Goal: Information Seeking & Learning: Learn about a topic

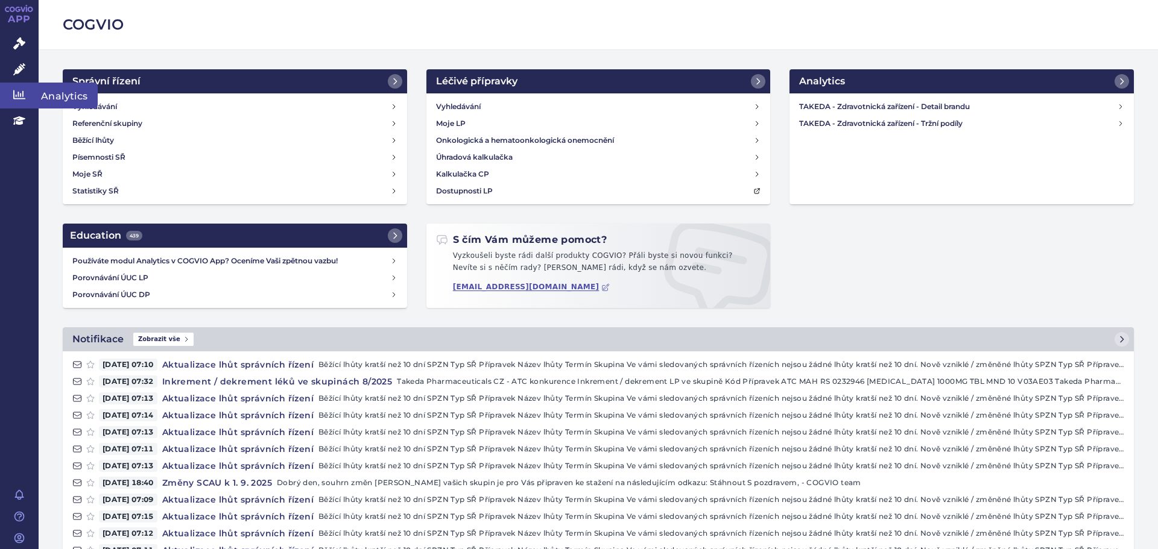
click at [22, 89] on icon at bounding box center [19, 95] width 12 height 12
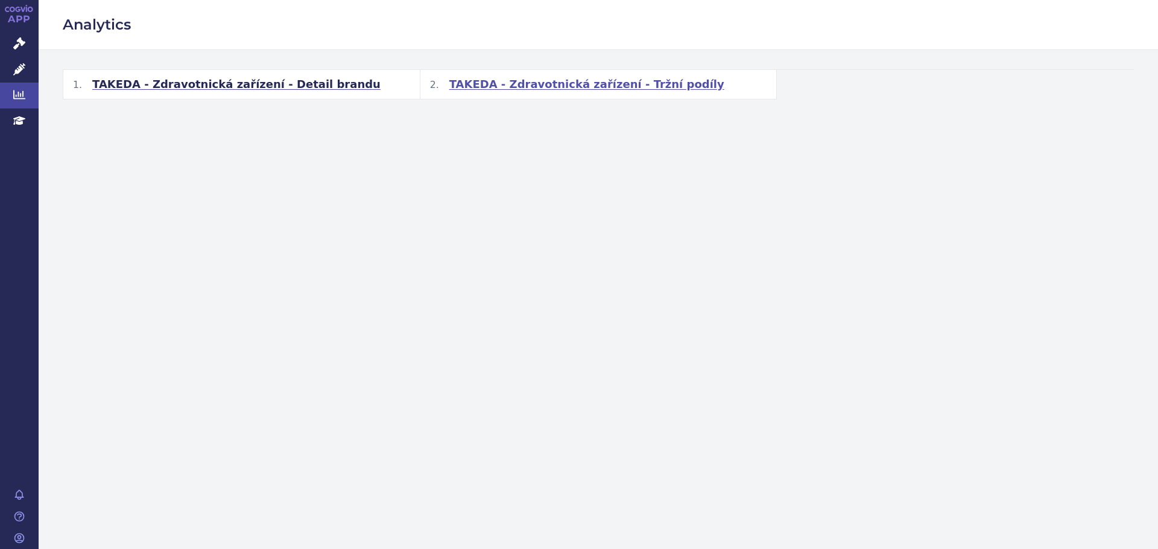
click at [562, 89] on span "TAKEDA - Zdravotnická zařízení - Tržní podíly" at bounding box center [586, 84] width 275 height 14
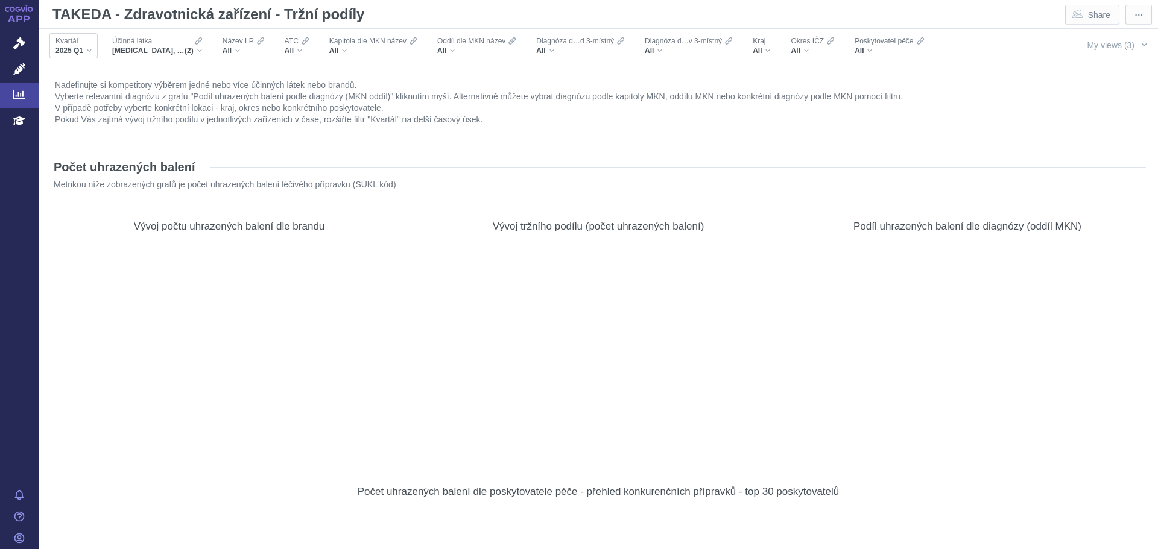
click at [79, 52] on span "2025 Q1" at bounding box center [69, 51] width 28 height 10
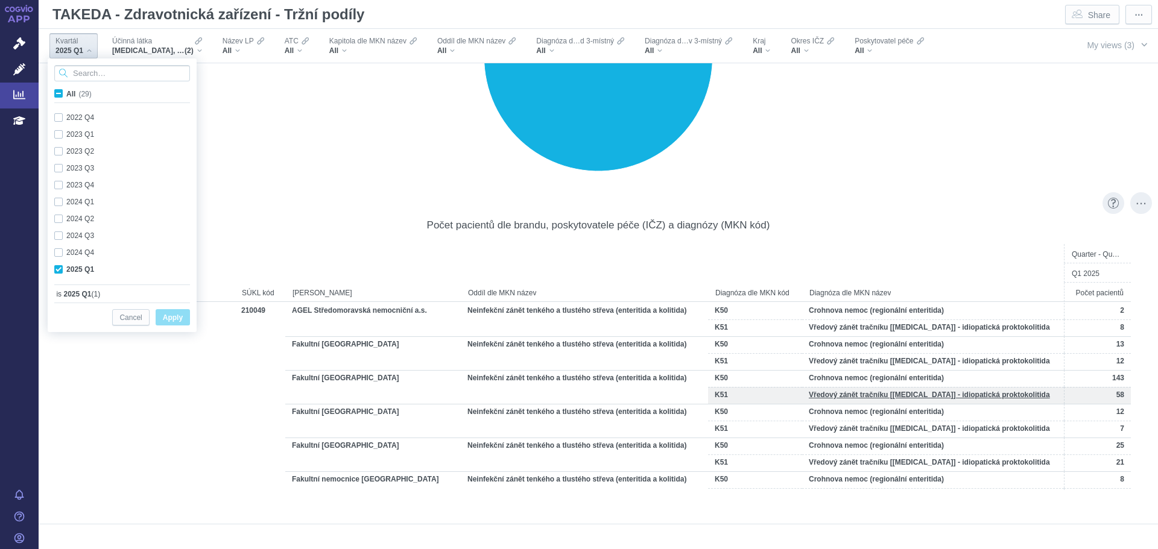
scroll to position [8368, 0]
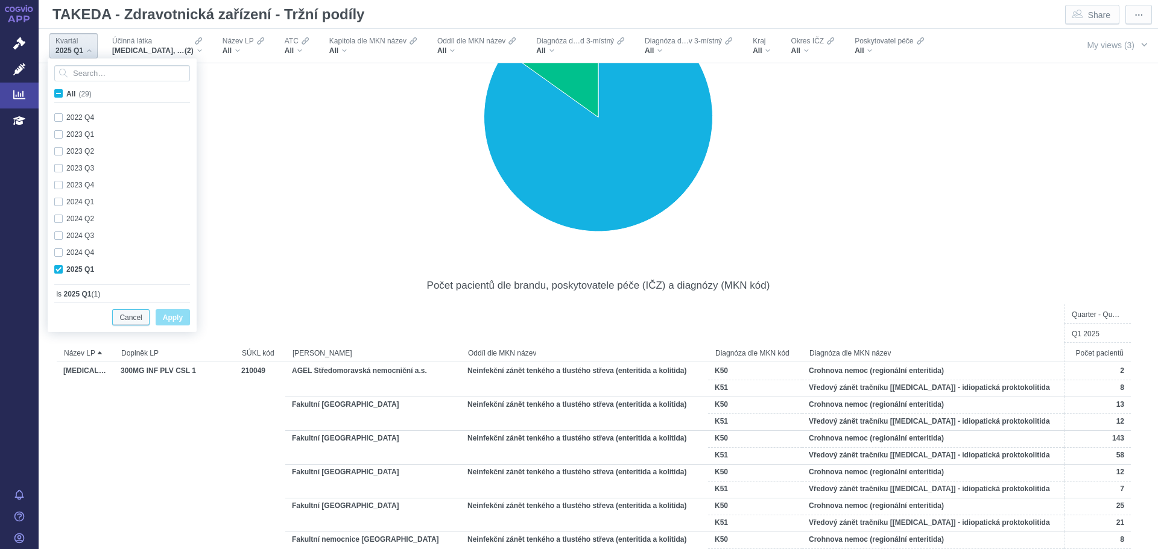
click at [137, 320] on span "Cancel" at bounding box center [130, 317] width 22 height 15
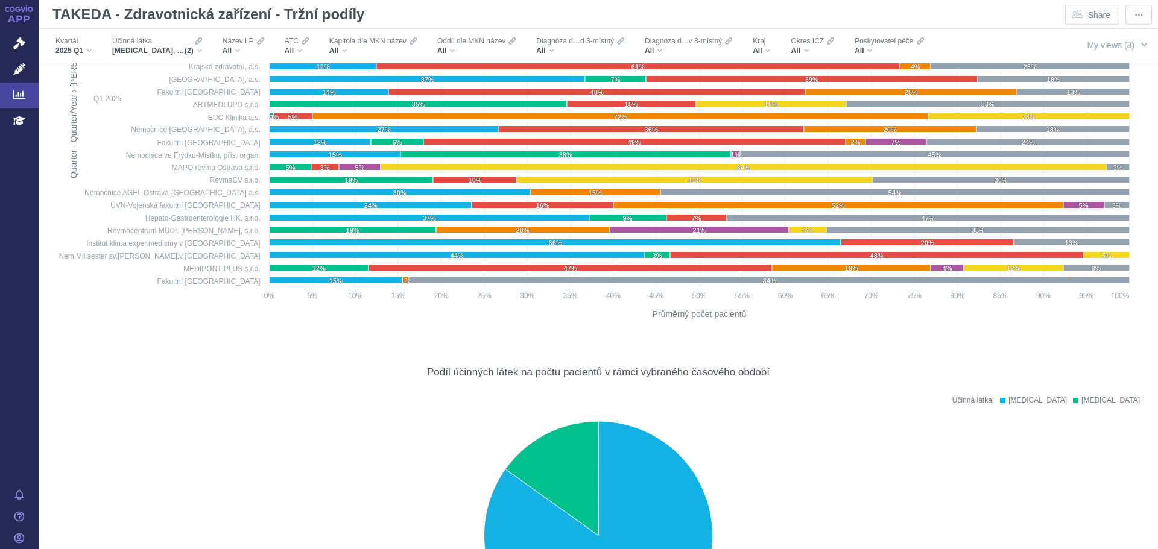
scroll to position [7946, 0]
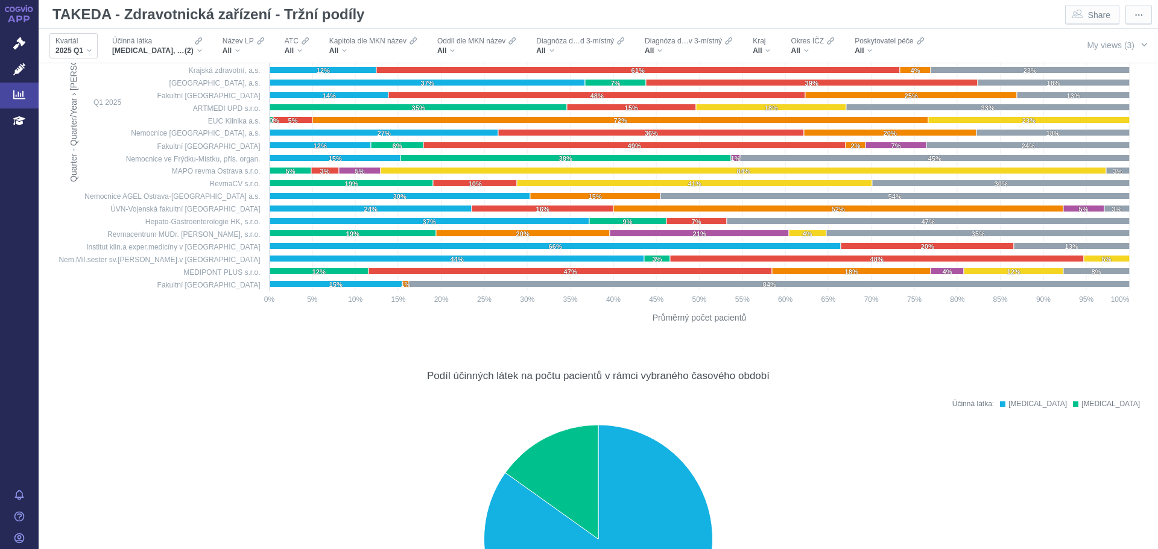
click at [77, 53] on span "2025 Q1" at bounding box center [69, 51] width 28 height 10
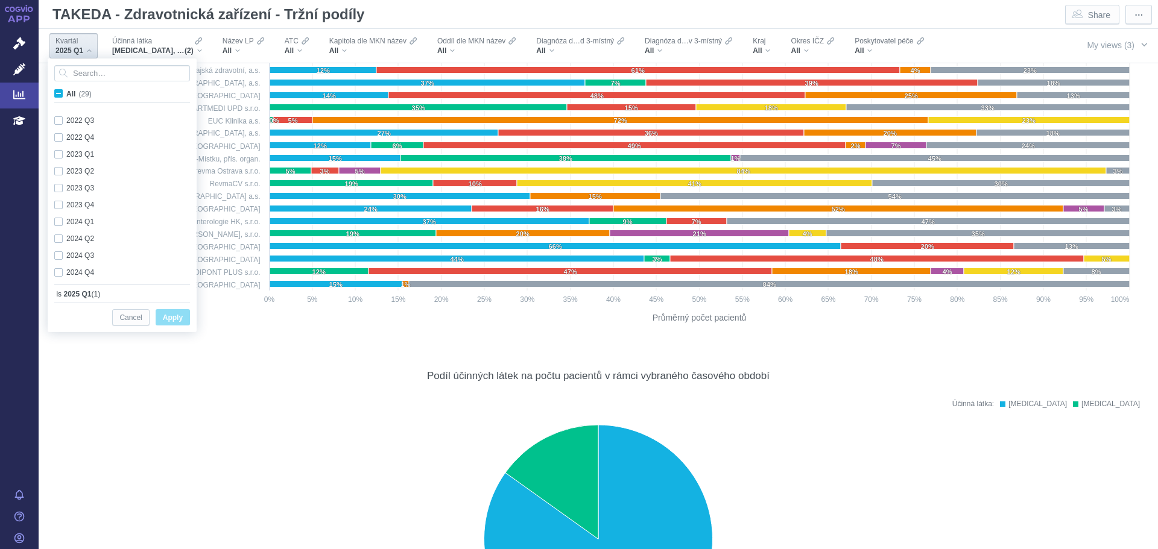
scroll to position [321, 0]
click at [139, 323] on span "Cancel" at bounding box center [130, 317] width 22 height 15
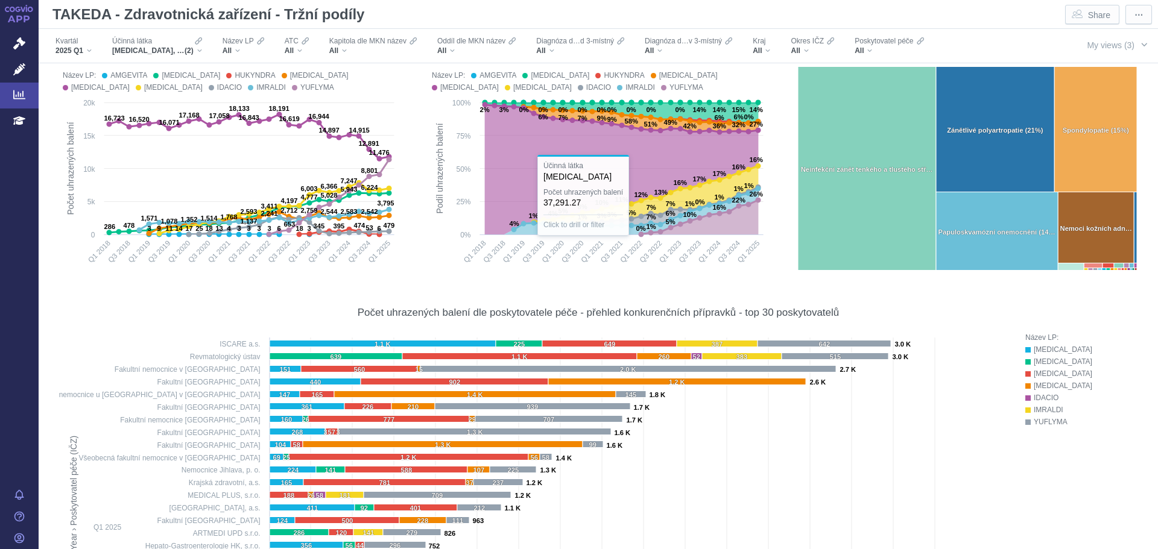
scroll to position [0, 0]
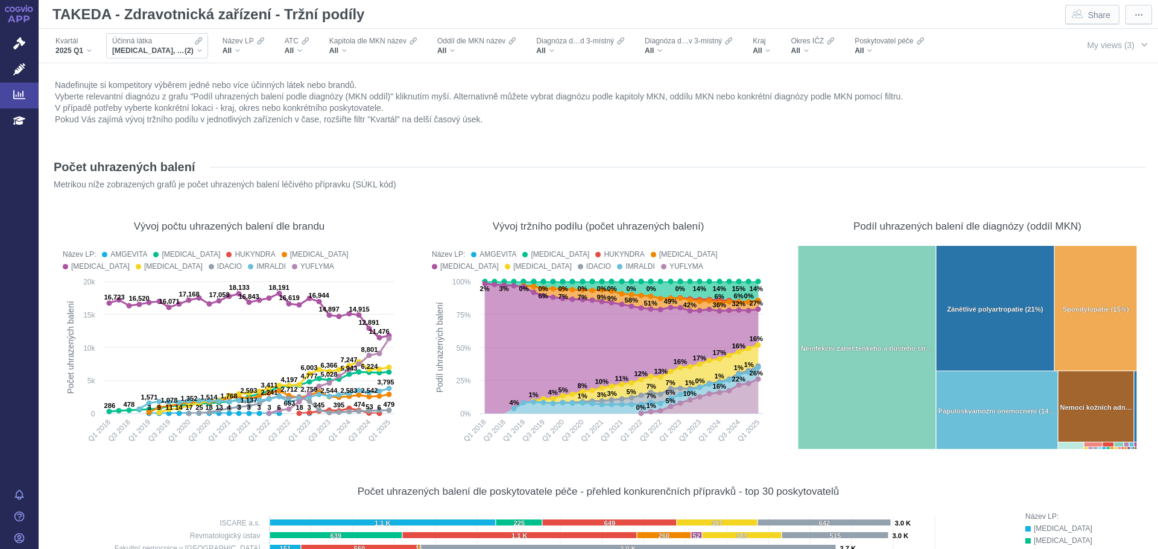
click at [154, 56] on div "Účinná látka VEDOLIZUMAB, ADALIMUMAB (2)" at bounding box center [157, 45] width 102 height 25
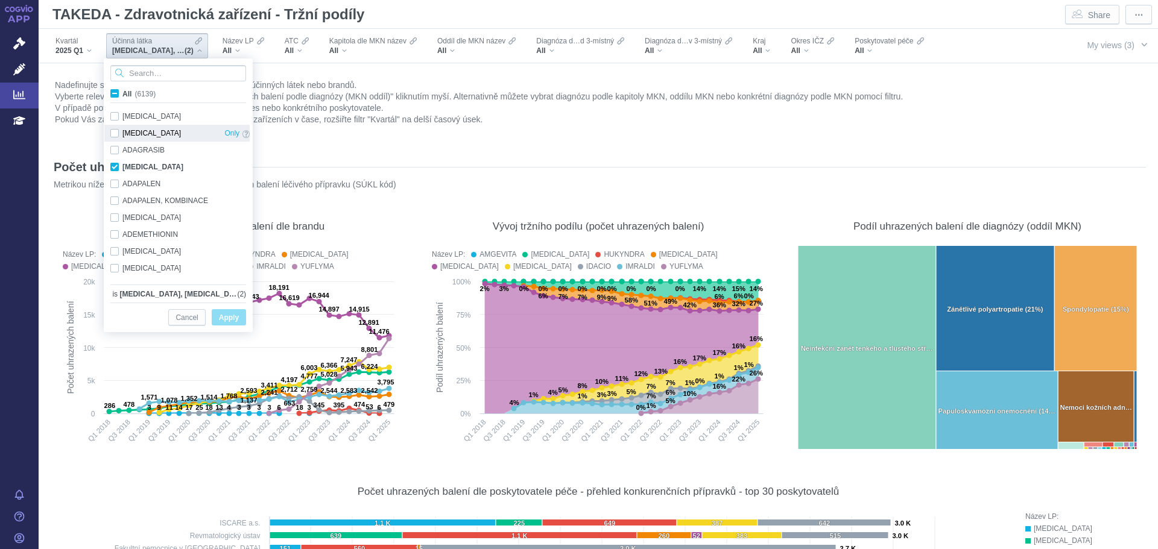
scroll to position [862, 0]
click at [781, 163] on div "Počet uhrazených balení" at bounding box center [598, 166] width 1095 height 19
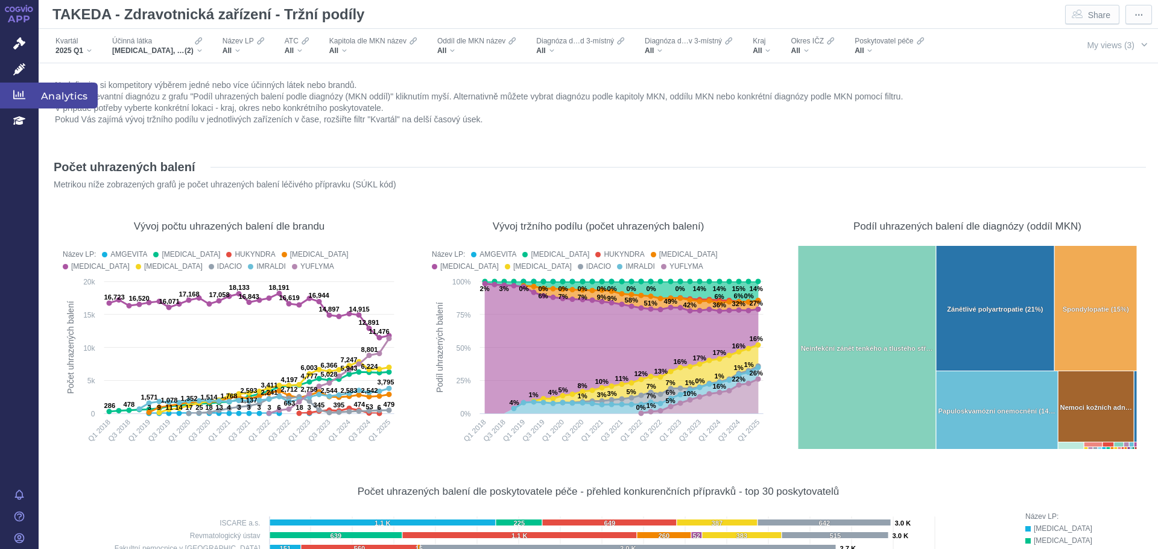
click at [20, 87] on link "Analytics" at bounding box center [19, 95] width 39 height 25
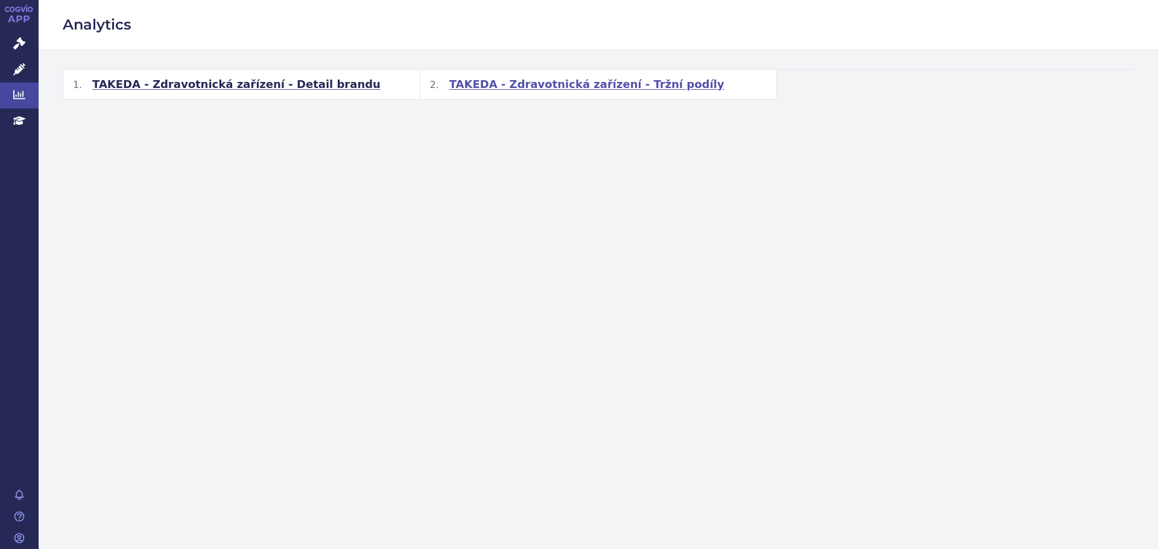
click at [581, 74] on h2 "TAKEDA - Zdravotnická zařízení - Tržní podíly" at bounding box center [598, 84] width 356 height 29
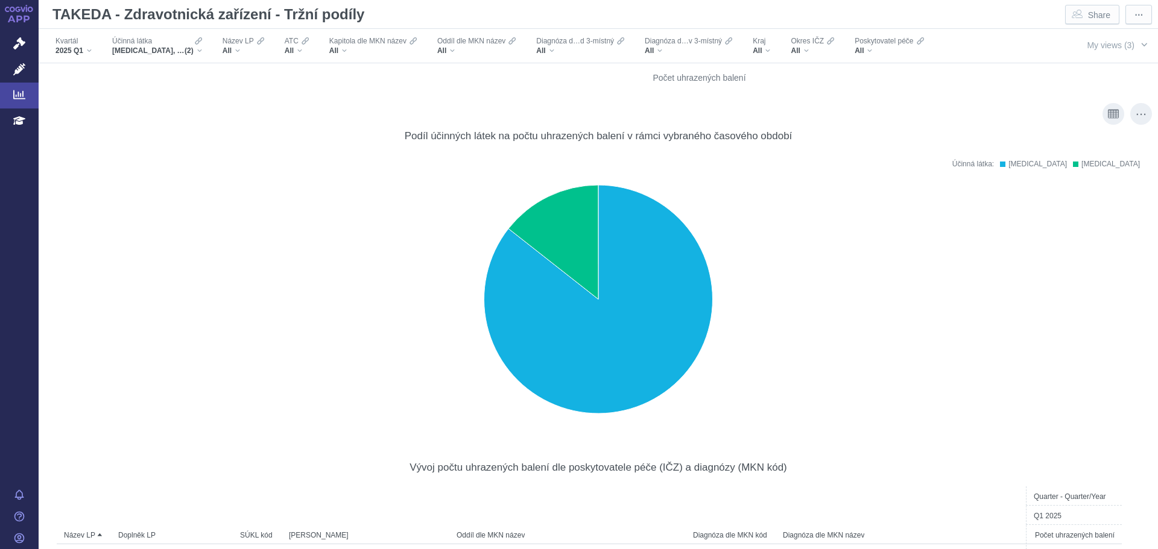
scroll to position [1387, 0]
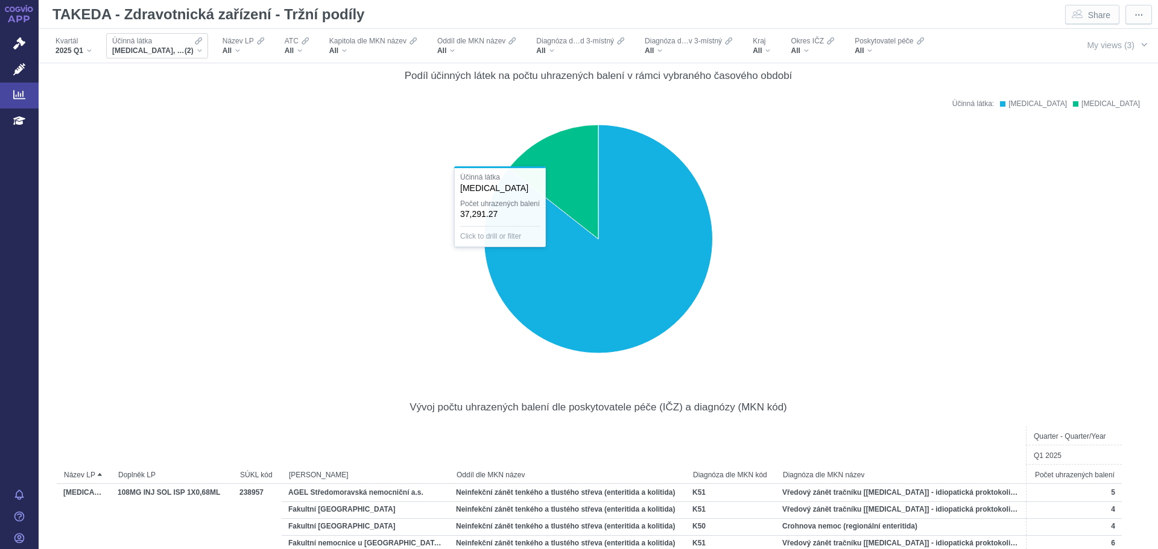
click at [164, 43] on div "Účinná látka" at bounding box center [157, 41] width 90 height 10
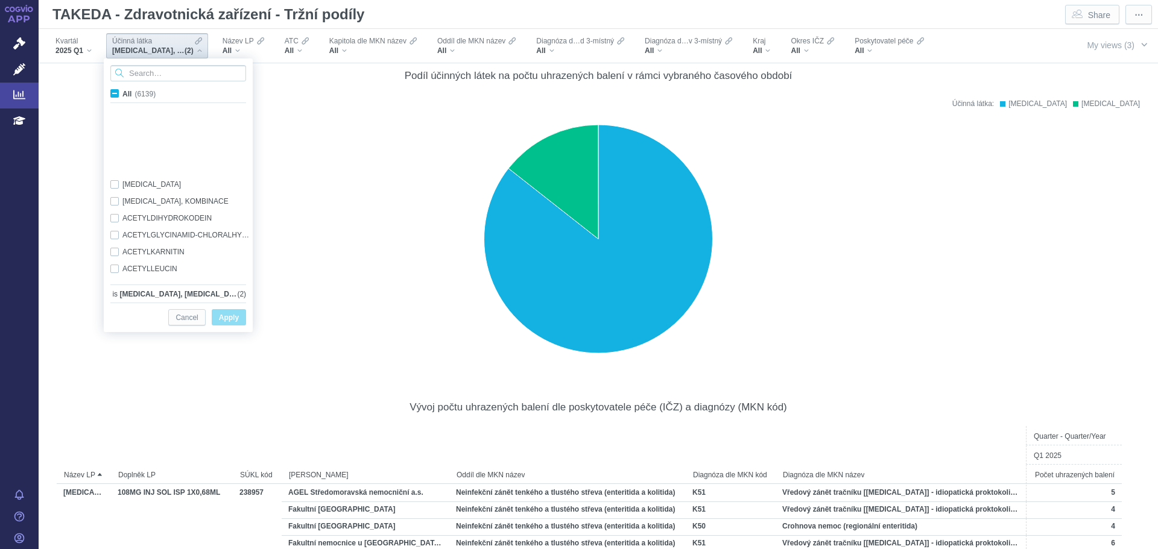
scroll to position [802, 0]
click at [295, 402] on div "Vývoj počtu uhrazených balení dle poskytovatele péče (IČZ) a diagnózy (MKN kód)" at bounding box center [598, 406] width 1083 height 13
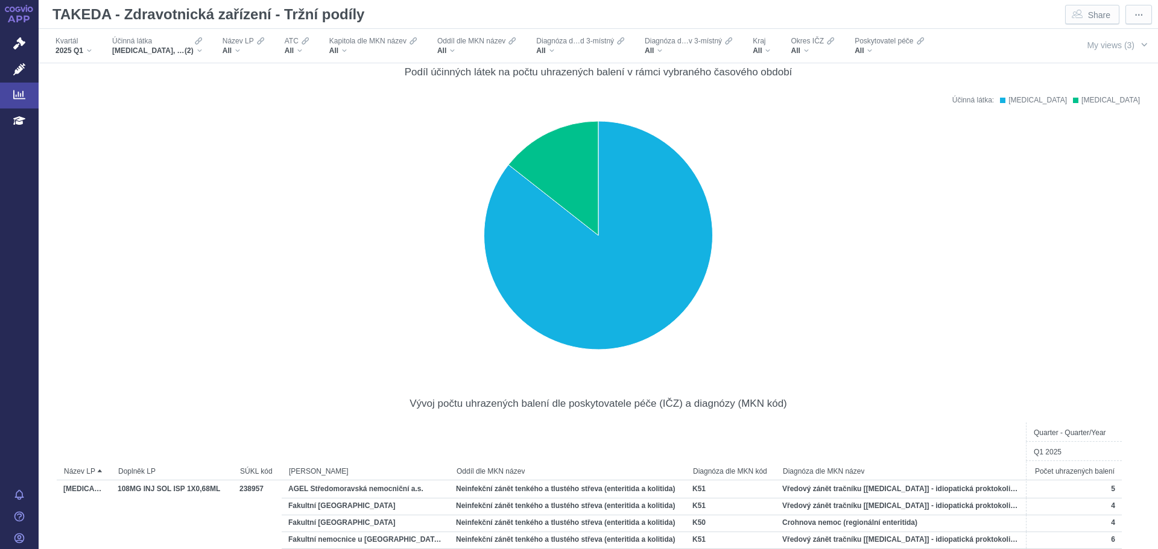
scroll to position [1326, 0]
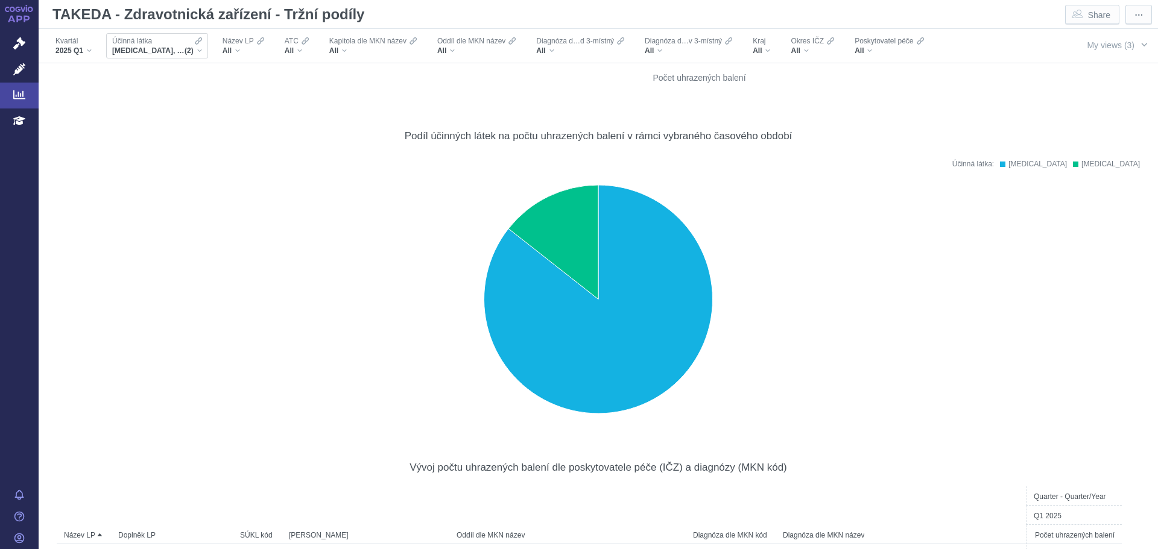
click at [171, 57] on div "Účinná látka VEDOLIZUMAB, ADALIMUMAB (2)" at bounding box center [157, 45] width 102 height 25
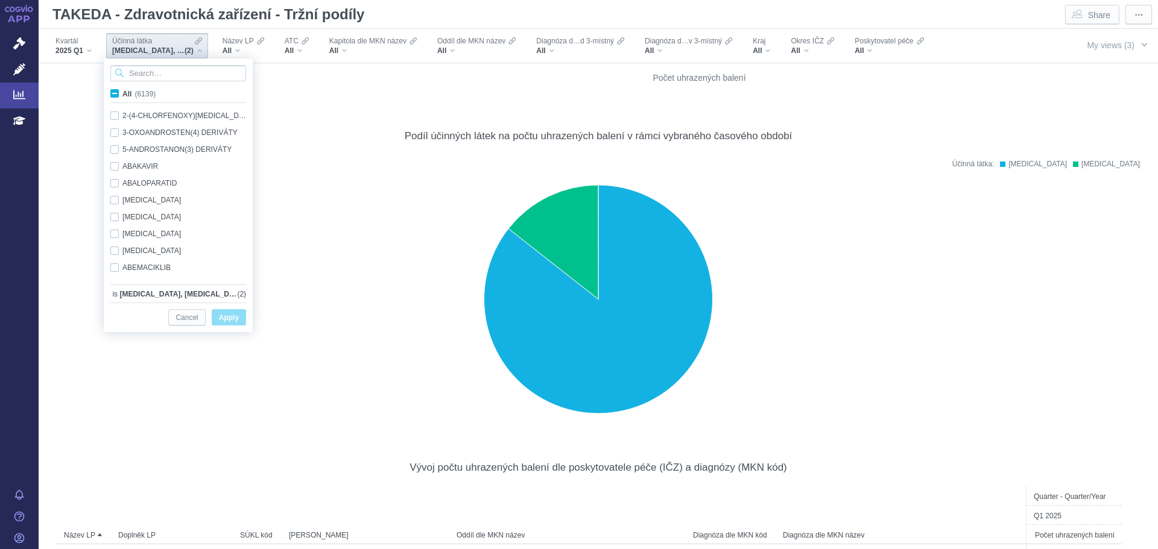
scroll to position [0, 0]
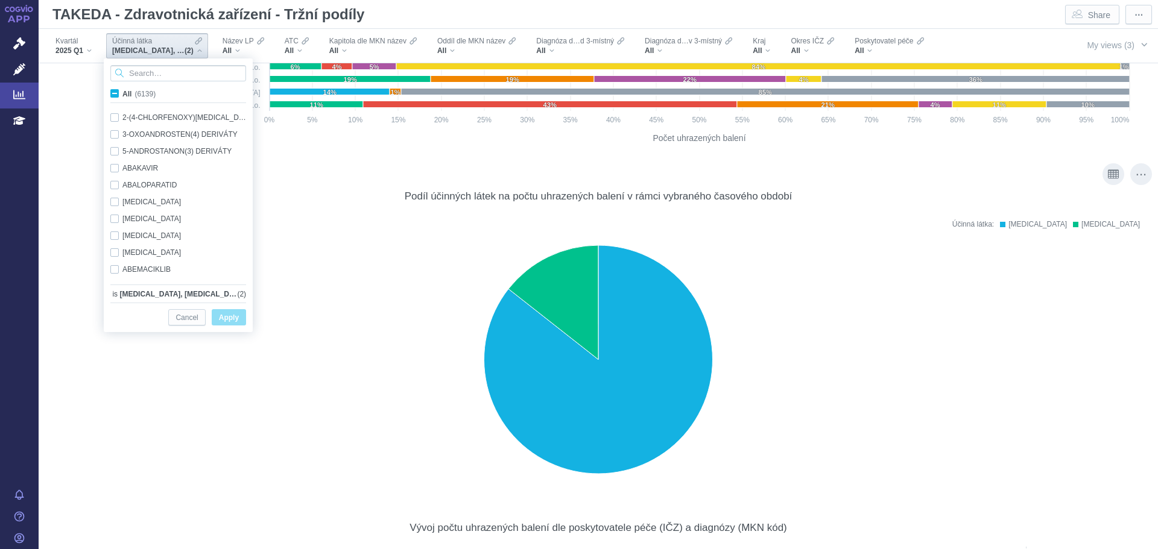
drag, startPoint x: 921, startPoint y: 369, endPoint x: 415, endPoint y: 385, distance: 506.1
click at [922, 370] on rect at bounding box center [598, 361] width 1074 height 256
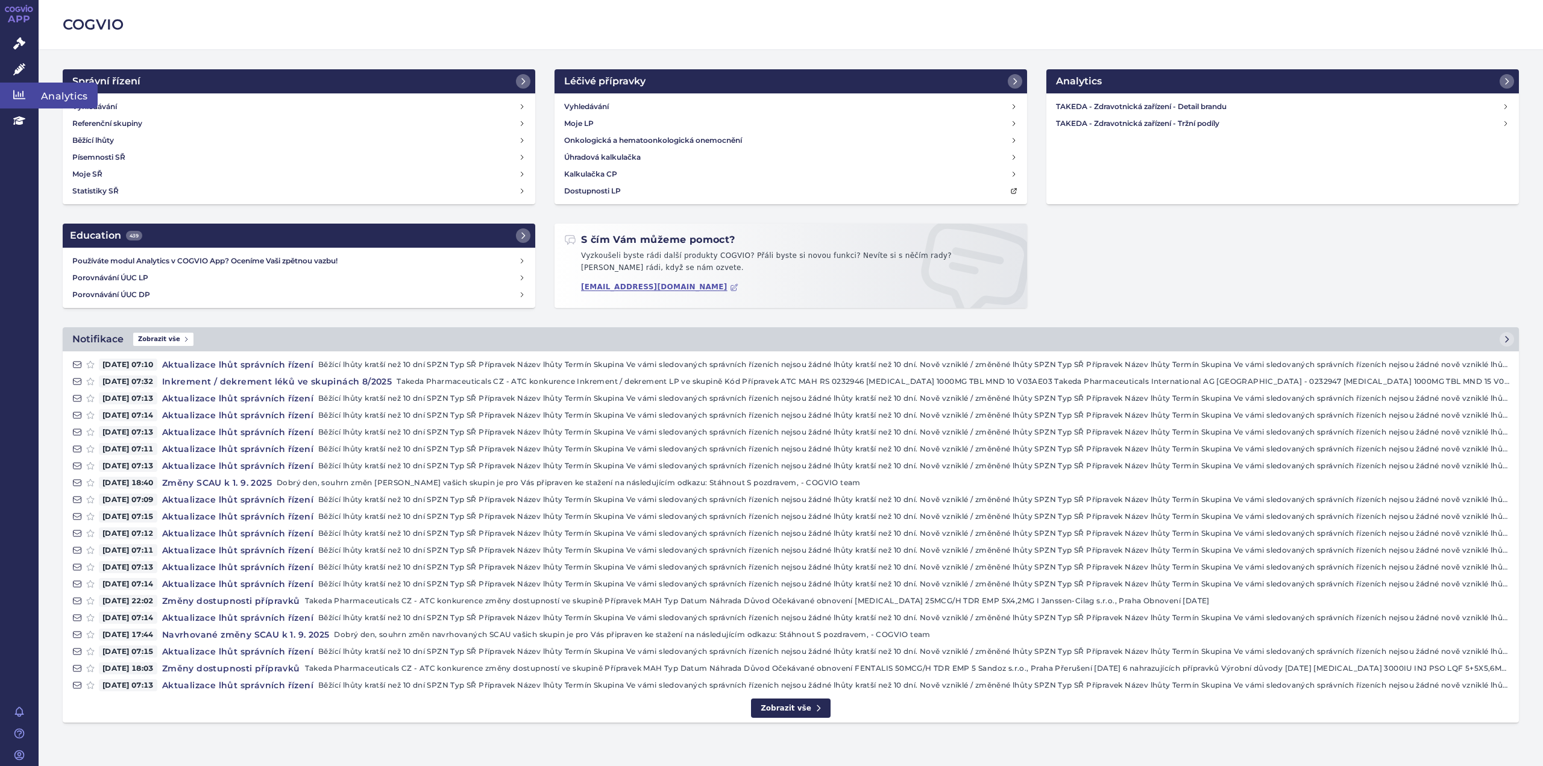
click at [17, 98] on icon at bounding box center [19, 95] width 12 height 12
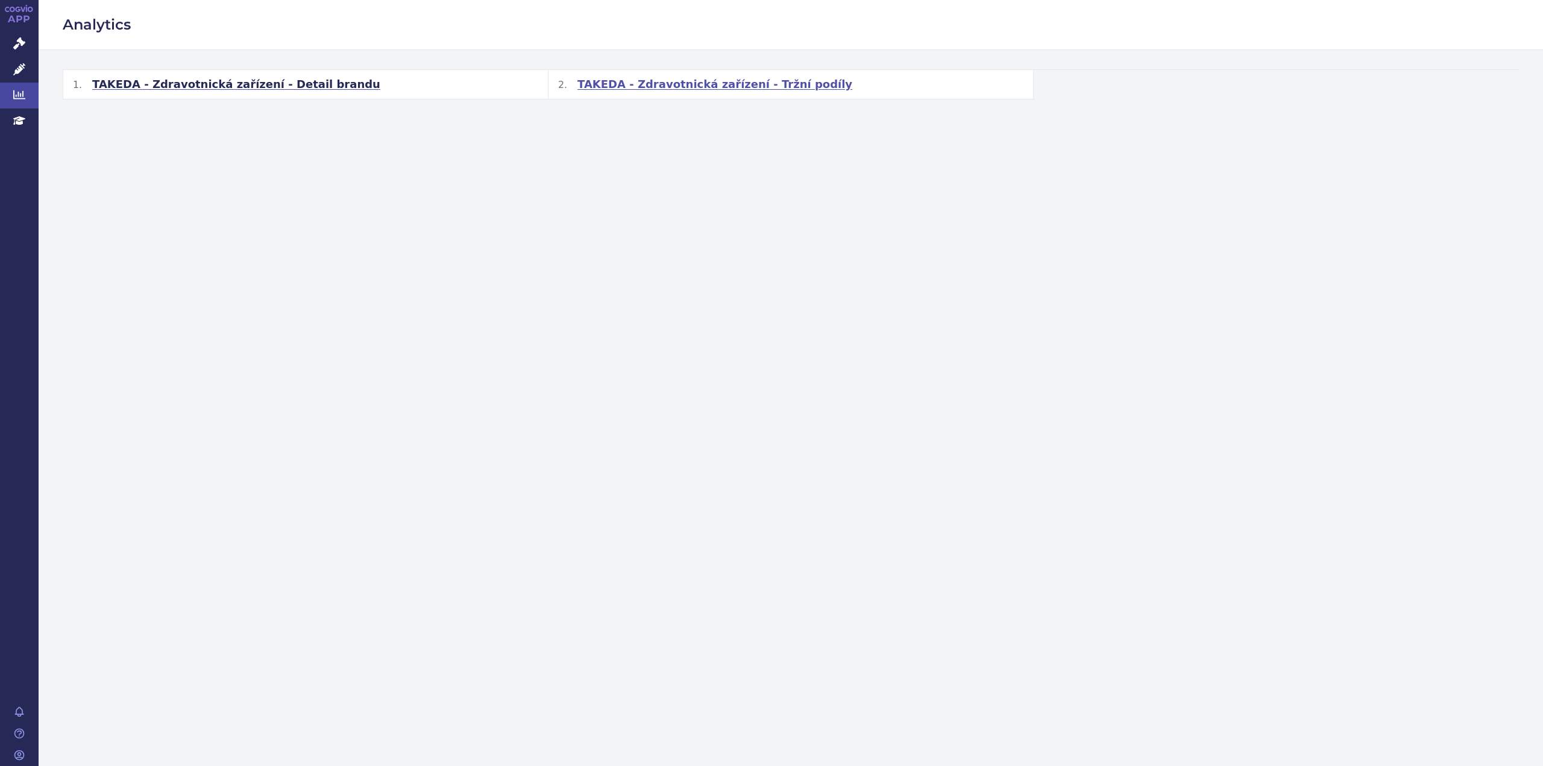
click at [655, 81] on span "TAKEDA - Zdravotnická zařízení - Tržní podíly" at bounding box center [715, 84] width 275 height 14
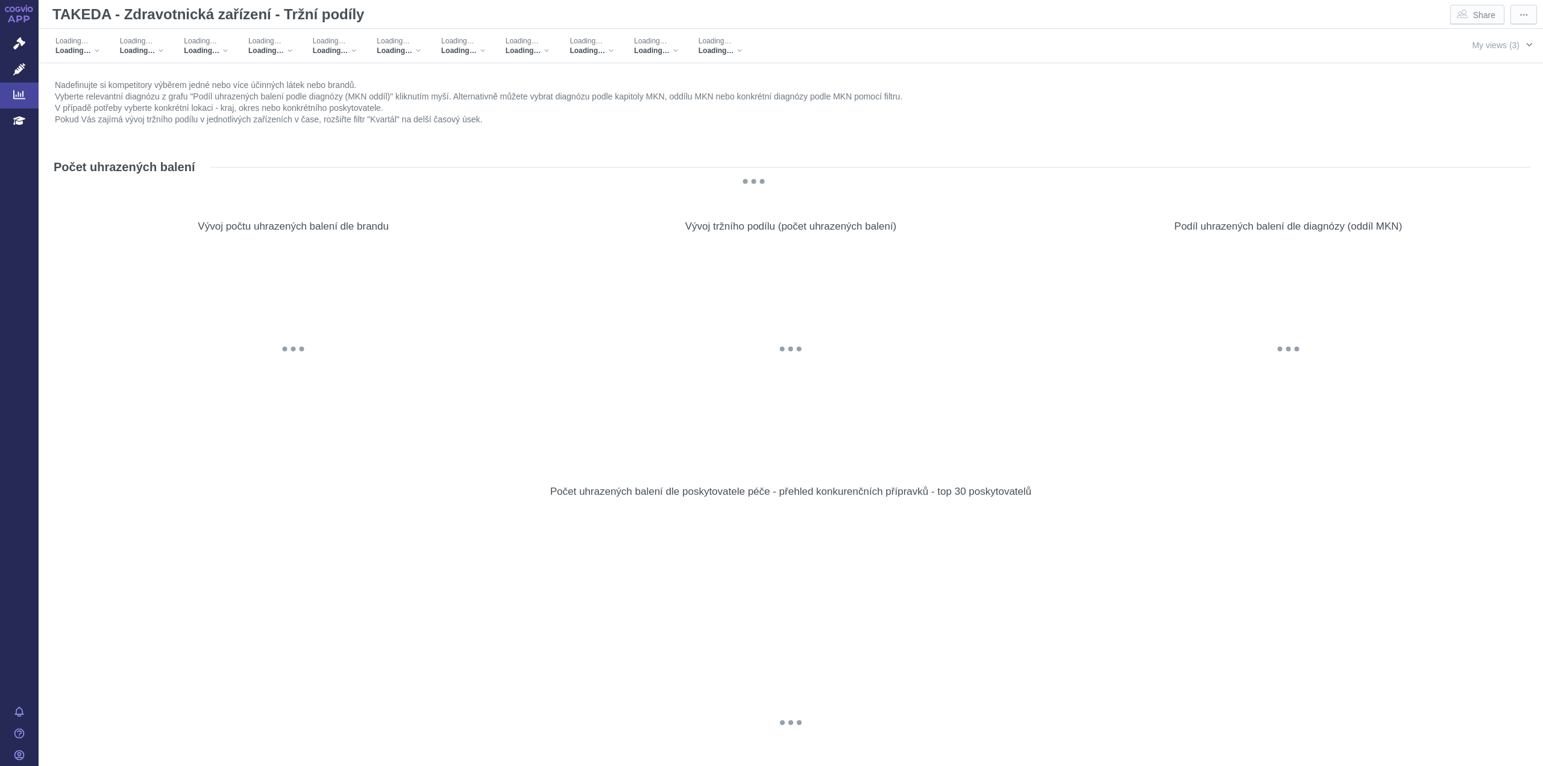
click at [1484, 42] on span "My views (3)" at bounding box center [1496, 45] width 48 height 10
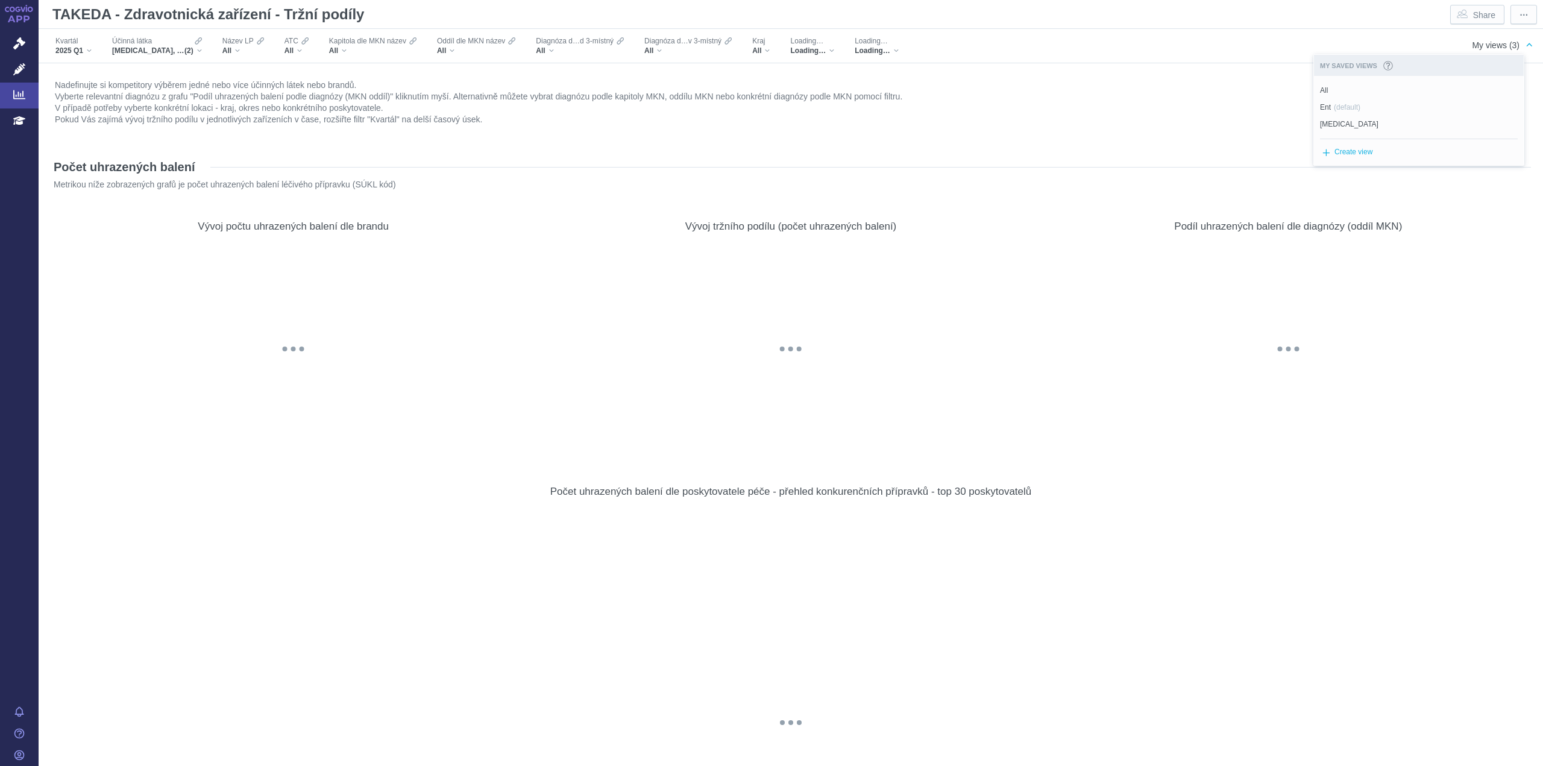
click at [1325, 129] on span "[MEDICAL_DATA]" at bounding box center [1349, 124] width 58 height 11
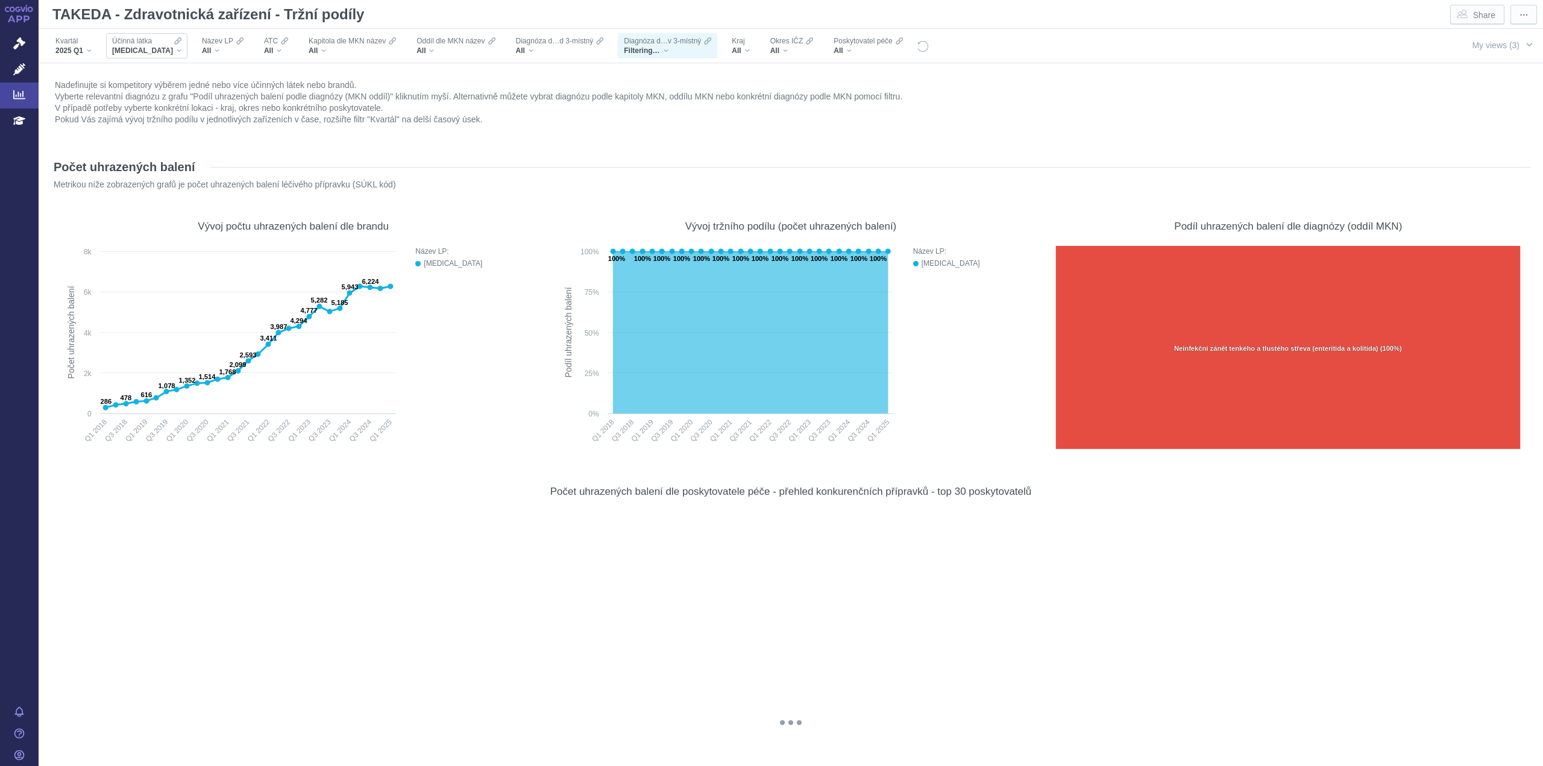
click at [158, 51] on span "[MEDICAL_DATA]" at bounding box center [142, 51] width 61 height 10
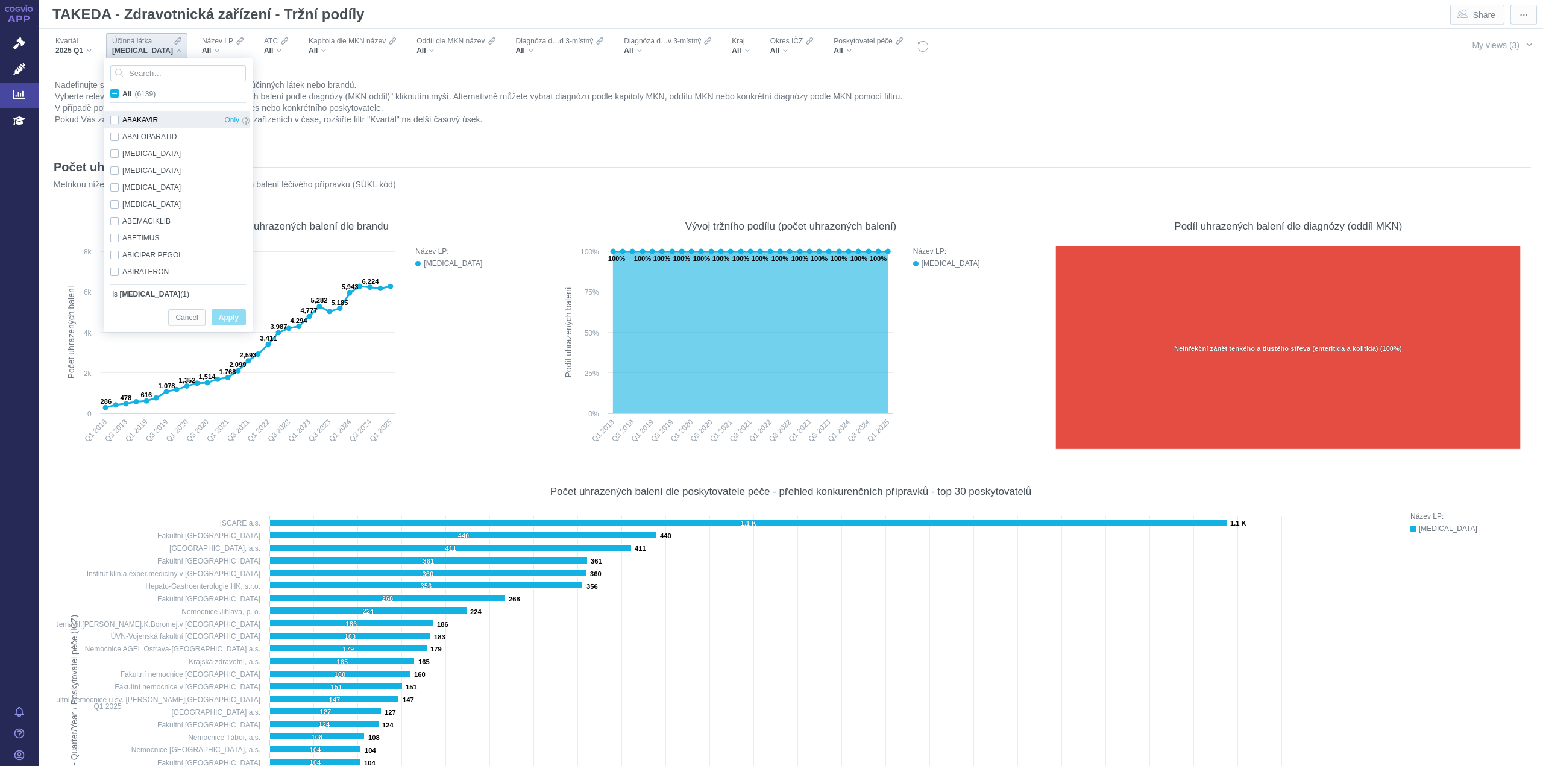
scroll to position [60, 0]
click at [207, 49] on div "All" at bounding box center [223, 51] width 42 height 10
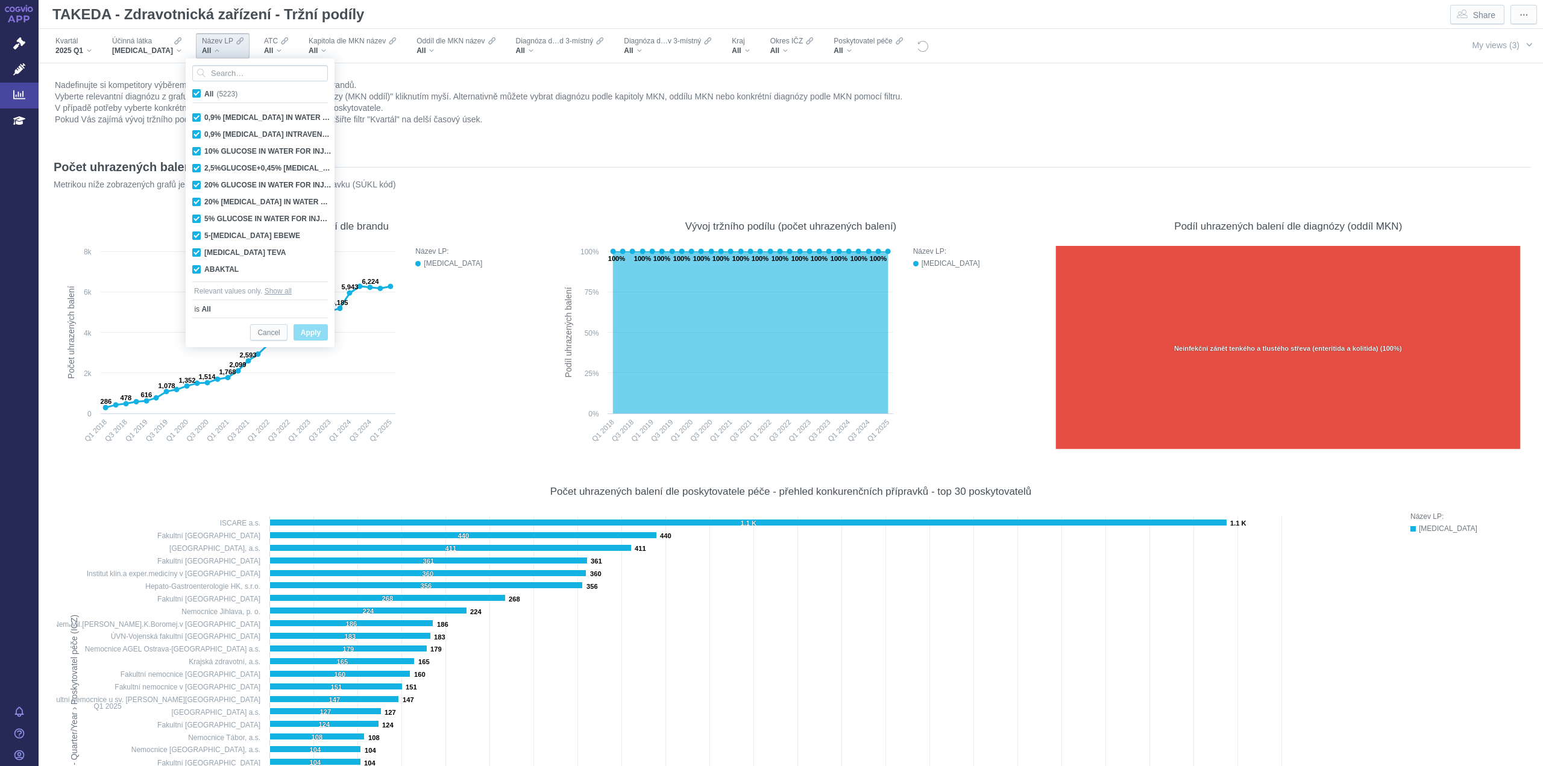
click at [204, 95] on span "All (5223)" at bounding box center [220, 94] width 33 height 8
click at [204, 95] on input "All (5223)" at bounding box center [208, 91] width 8 height 8
checkbox input "false"
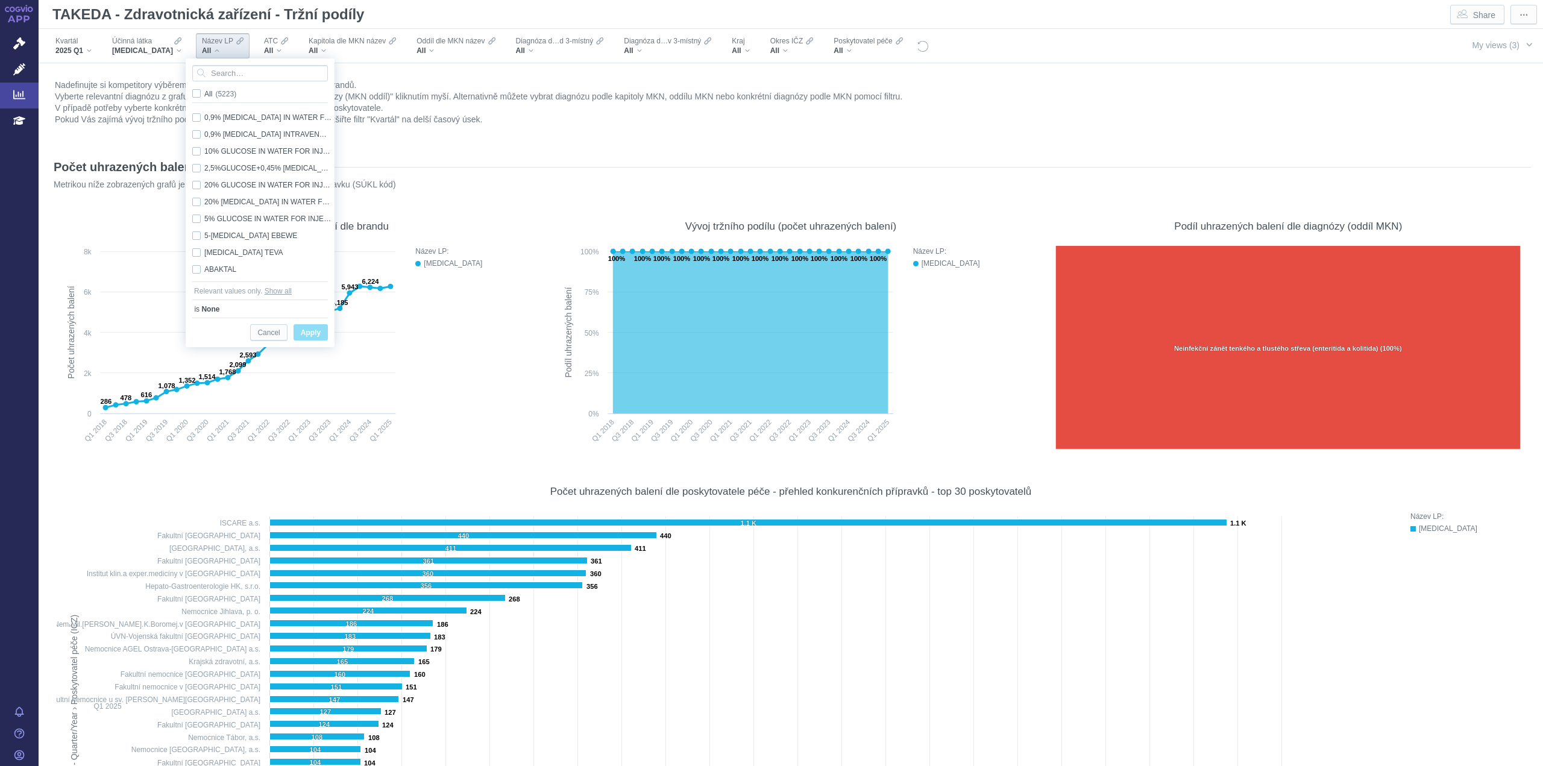
checkbox input "false"
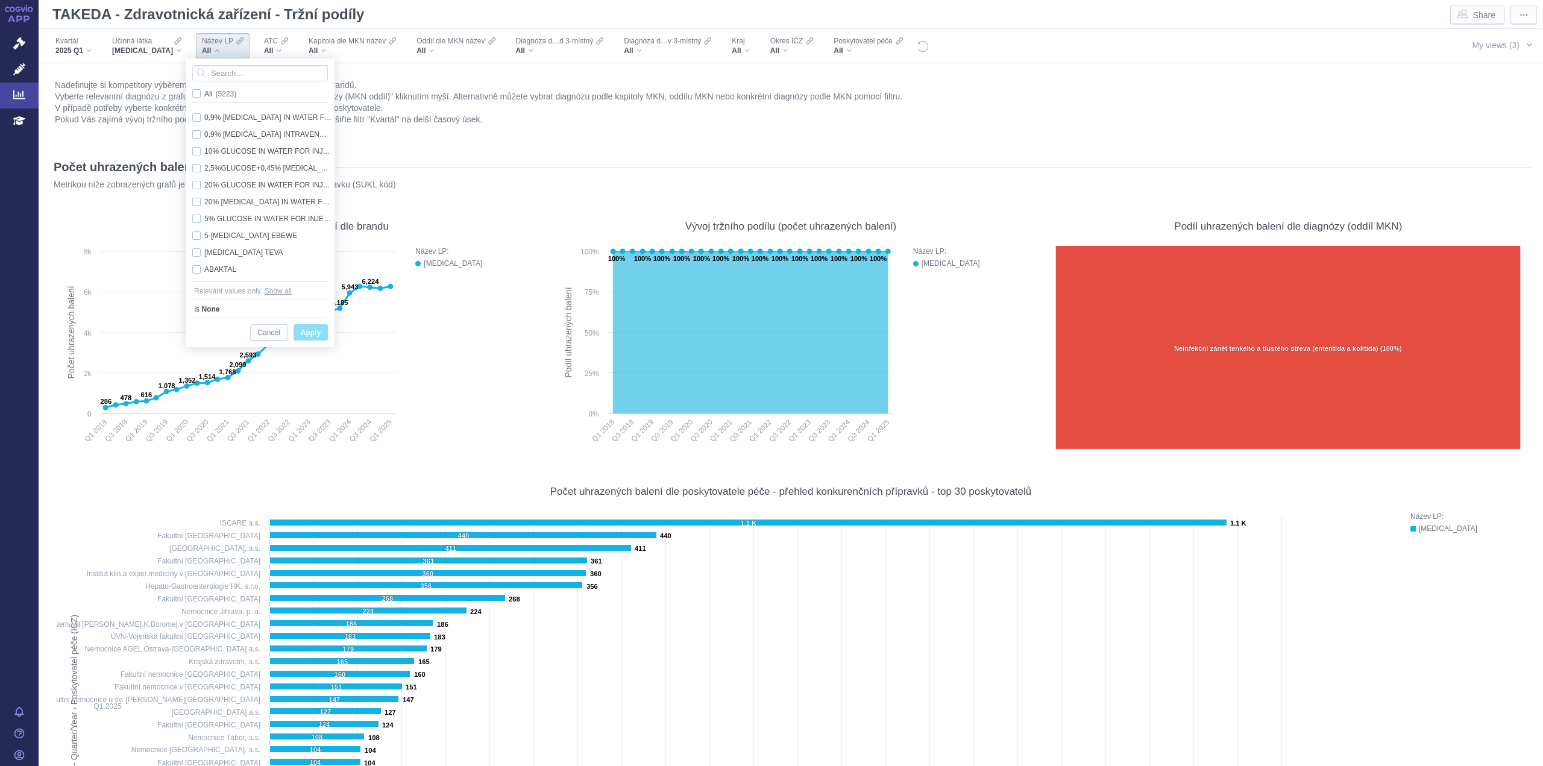
checkbox input "false"
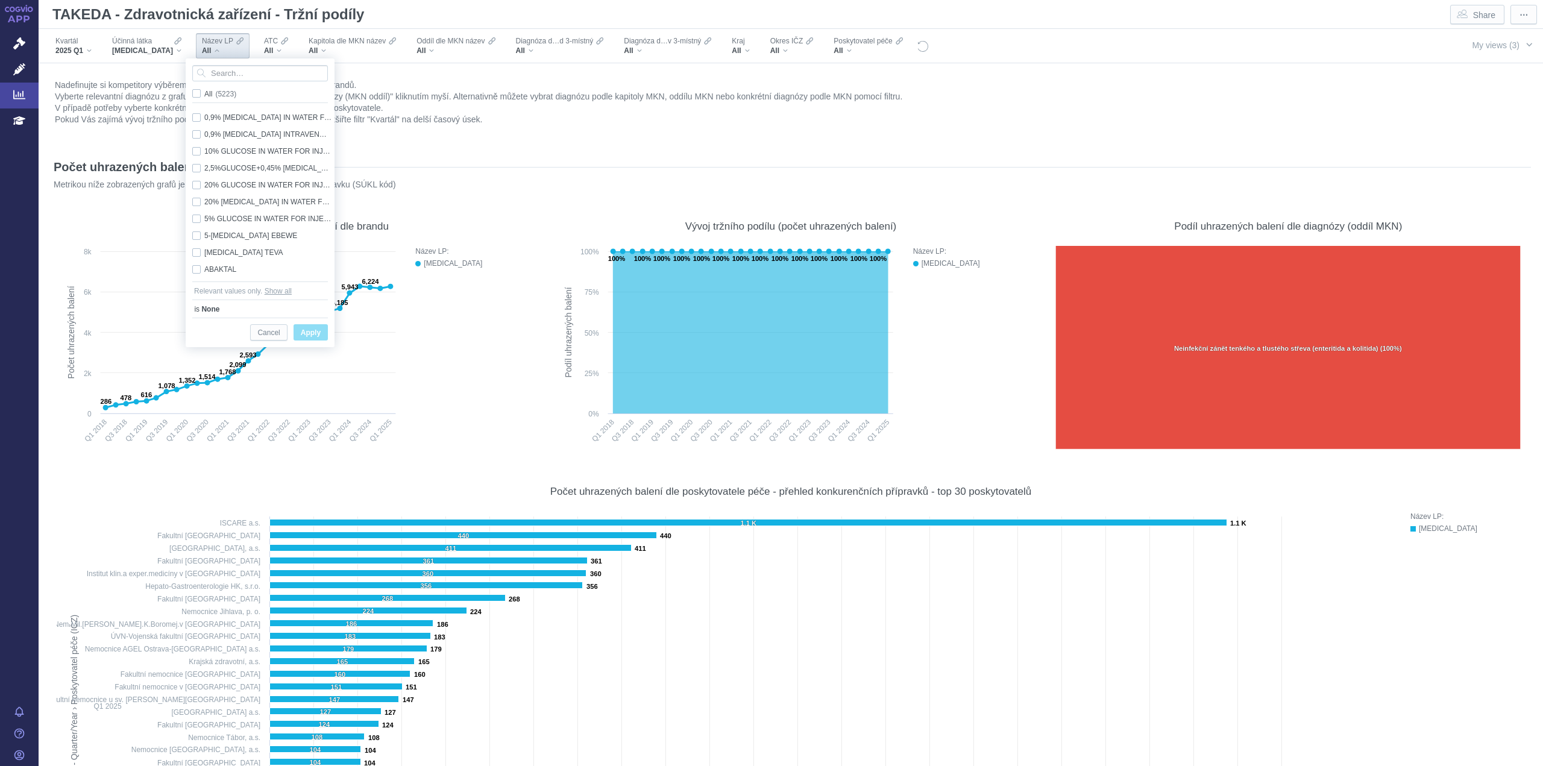
checkbox input "false"
click at [106, 216] on div "Vývoj počtu uhrazených balení dle brandu" at bounding box center [293, 226] width 473 height 28
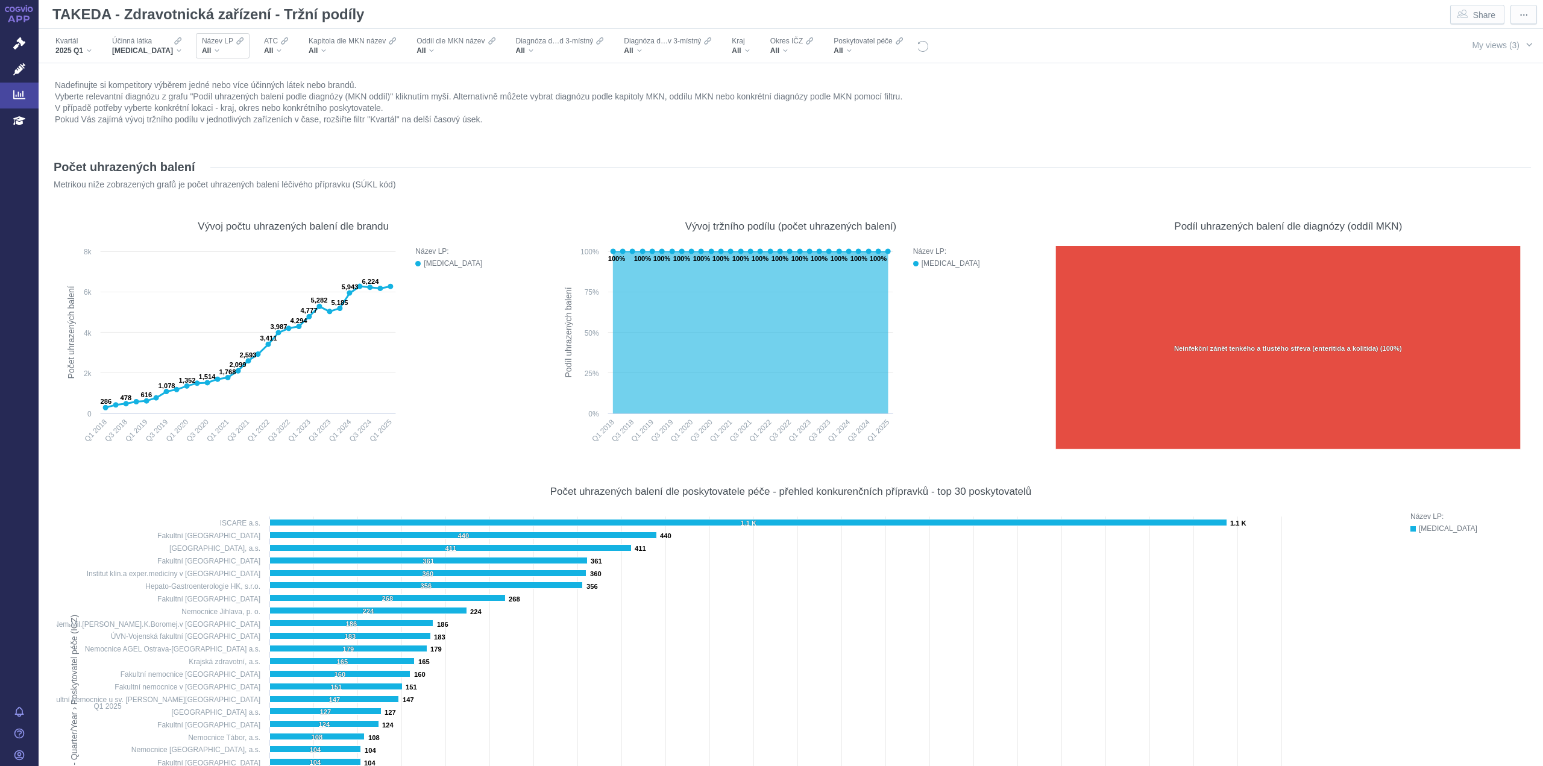
click at [212, 56] on div "Název LP All" at bounding box center [223, 45] width 54 height 25
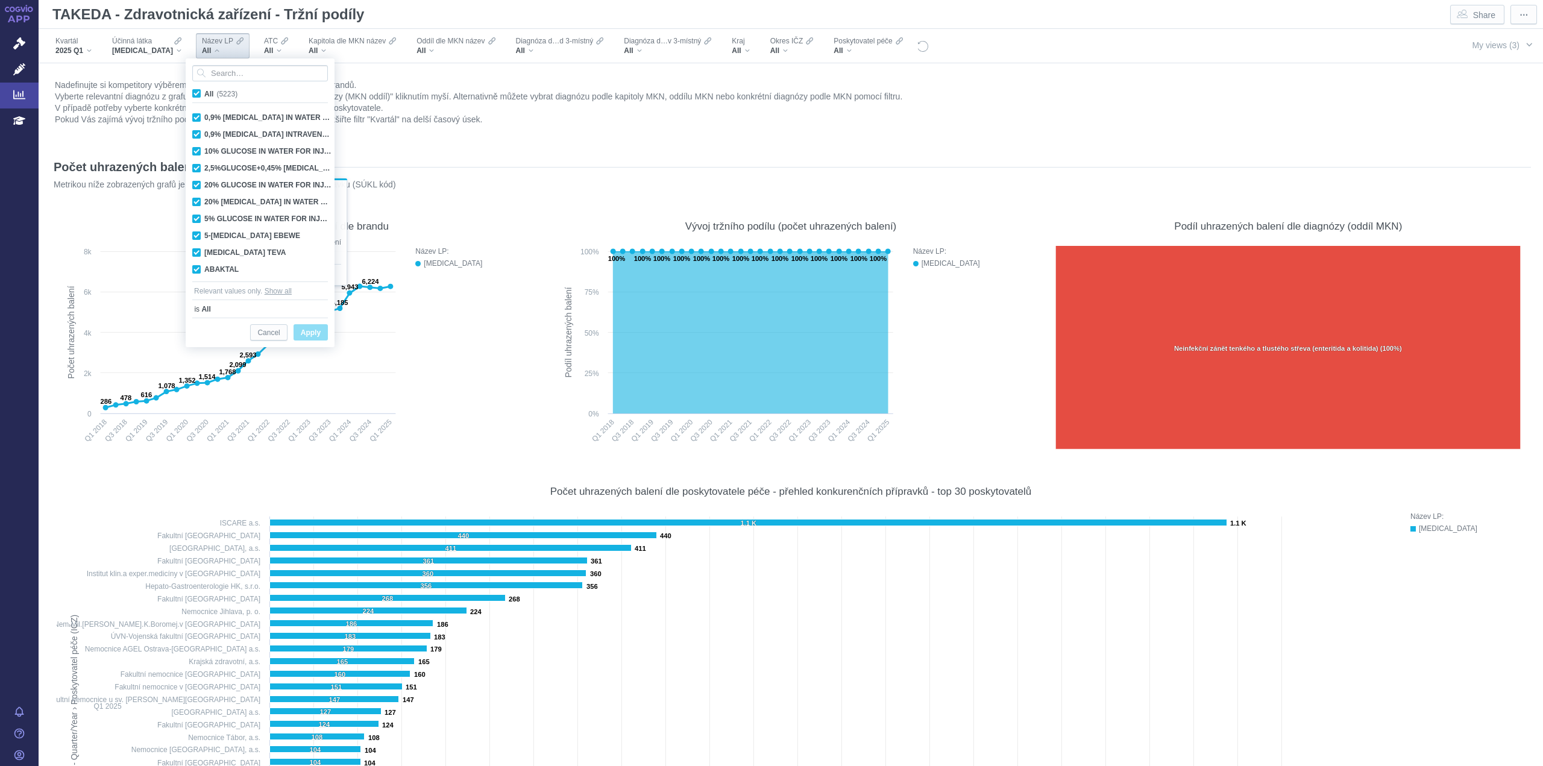
click at [424, 154] on div "Počet uhrazených balení Metrikou níže zobrazených grafů je počet uhrazených bal…" at bounding box center [791, 174] width 1481 height 52
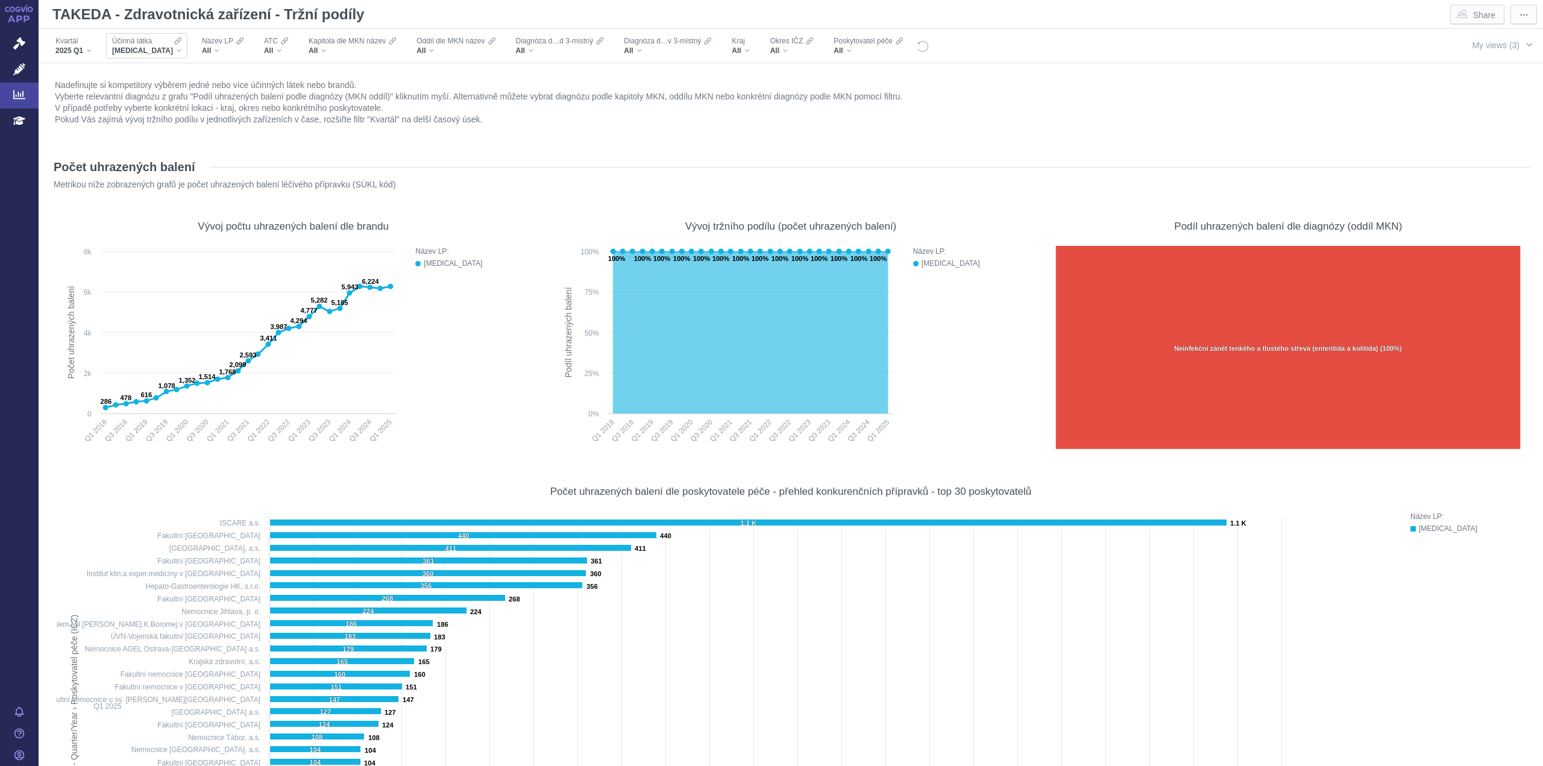
click at [161, 49] on span "[MEDICAL_DATA]" at bounding box center [142, 51] width 61 height 10
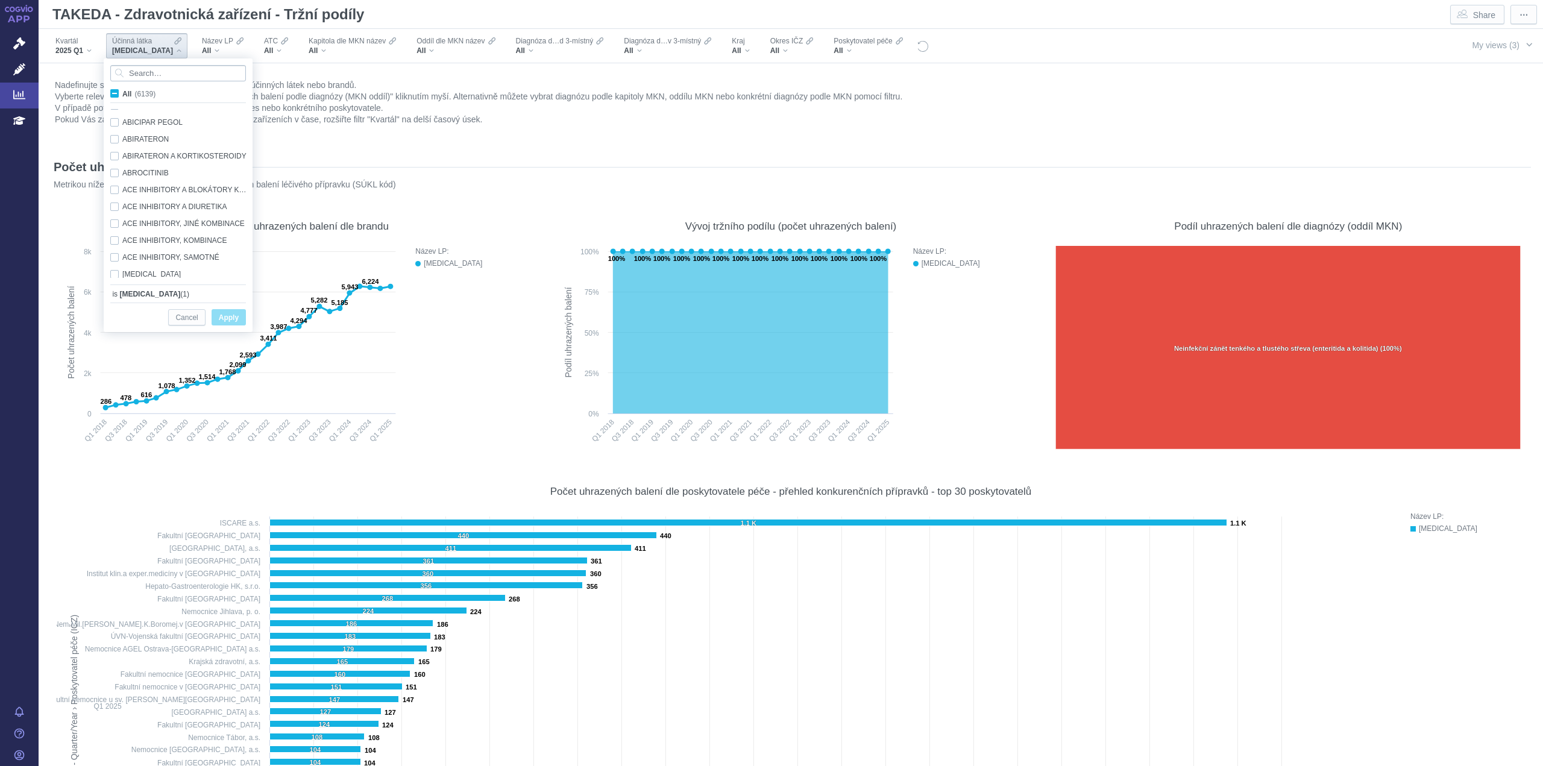
click at [168, 69] on input "Search attribute values" at bounding box center [178, 73] width 136 height 16
type input "mab"
click at [304, 146] on figure "Nadefinujte si kompetitory výběrem jedné nebo více účinných látek nebo brandů. …" at bounding box center [791, 111] width 1481 height 72
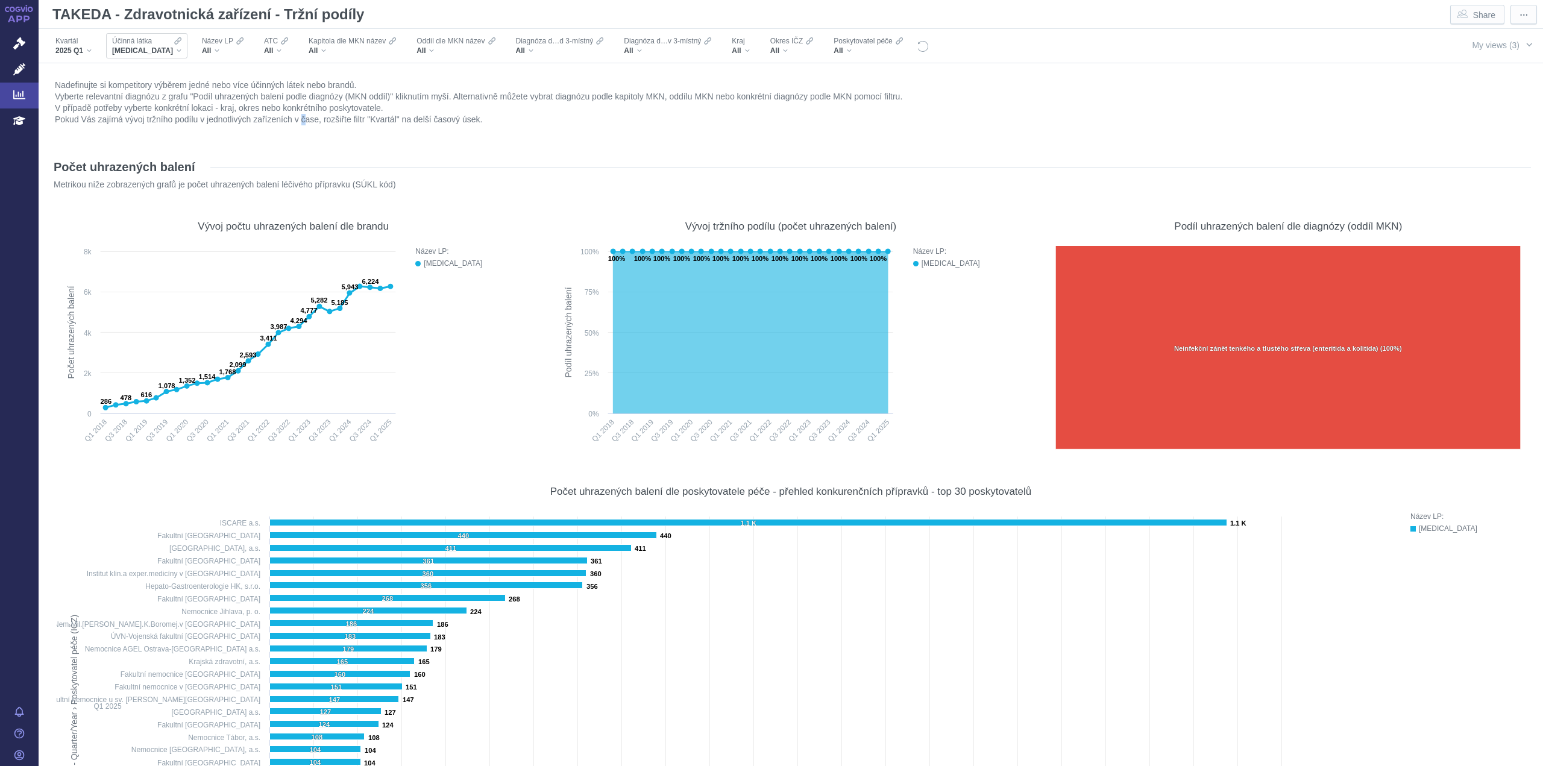
click at [174, 44] on icon "Filters" at bounding box center [177, 40] width 7 height 7
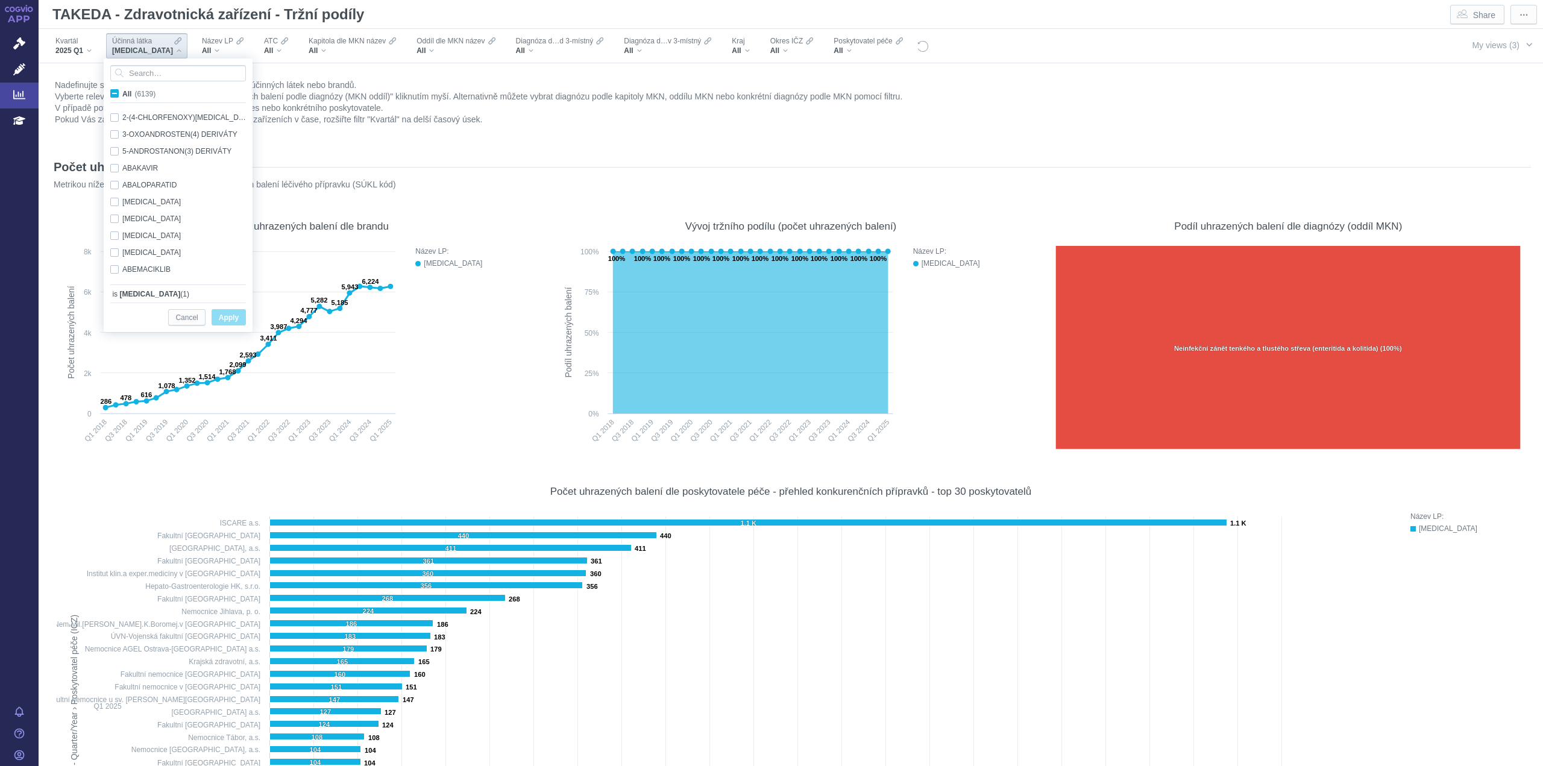
click at [122, 92] on span "All (6139)" at bounding box center [138, 94] width 33 height 8
click at [122, 92] on input "All (6139)" at bounding box center [126, 91] width 8 height 8
checkbox input "true"
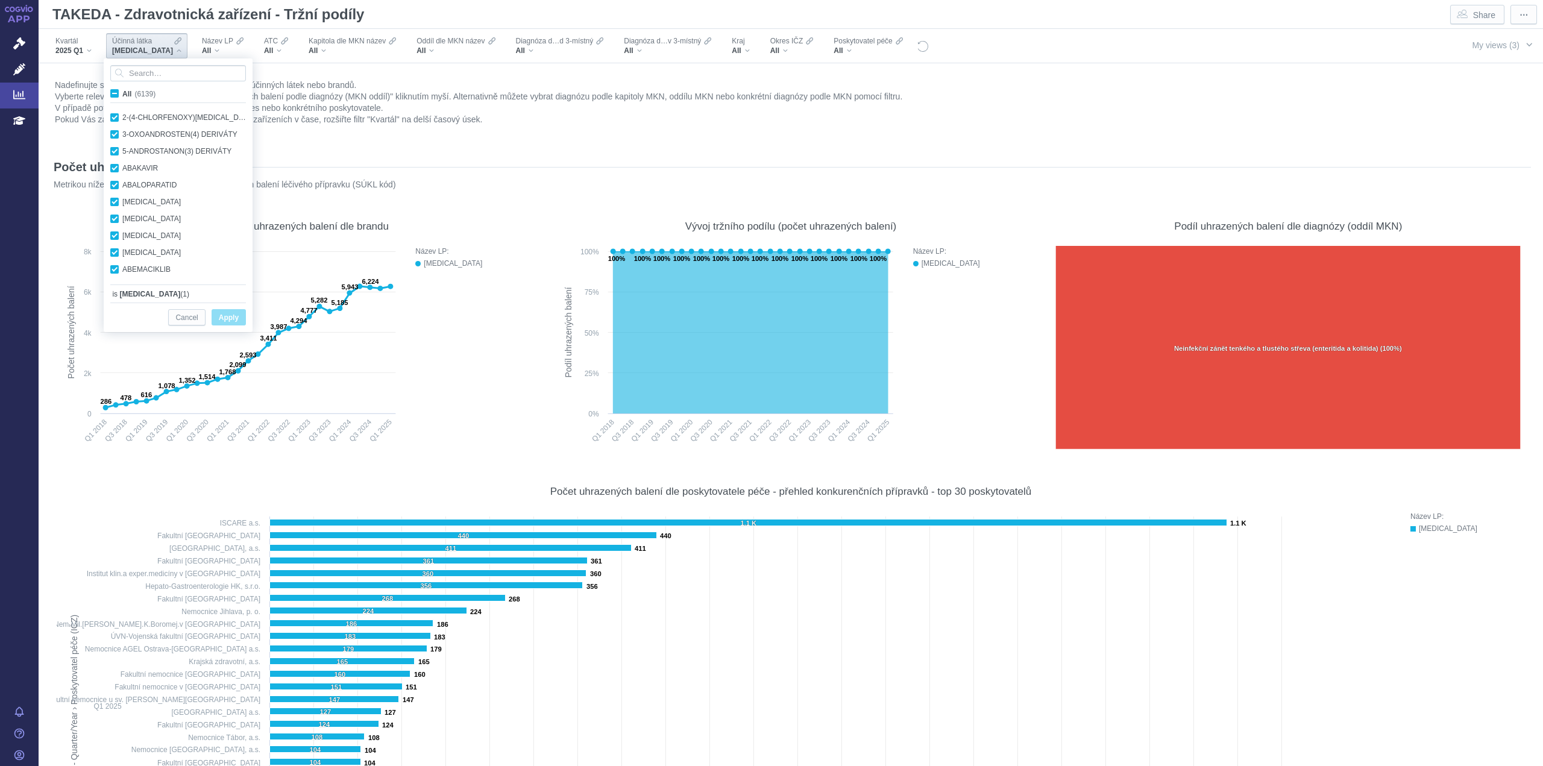
checkbox input "true"
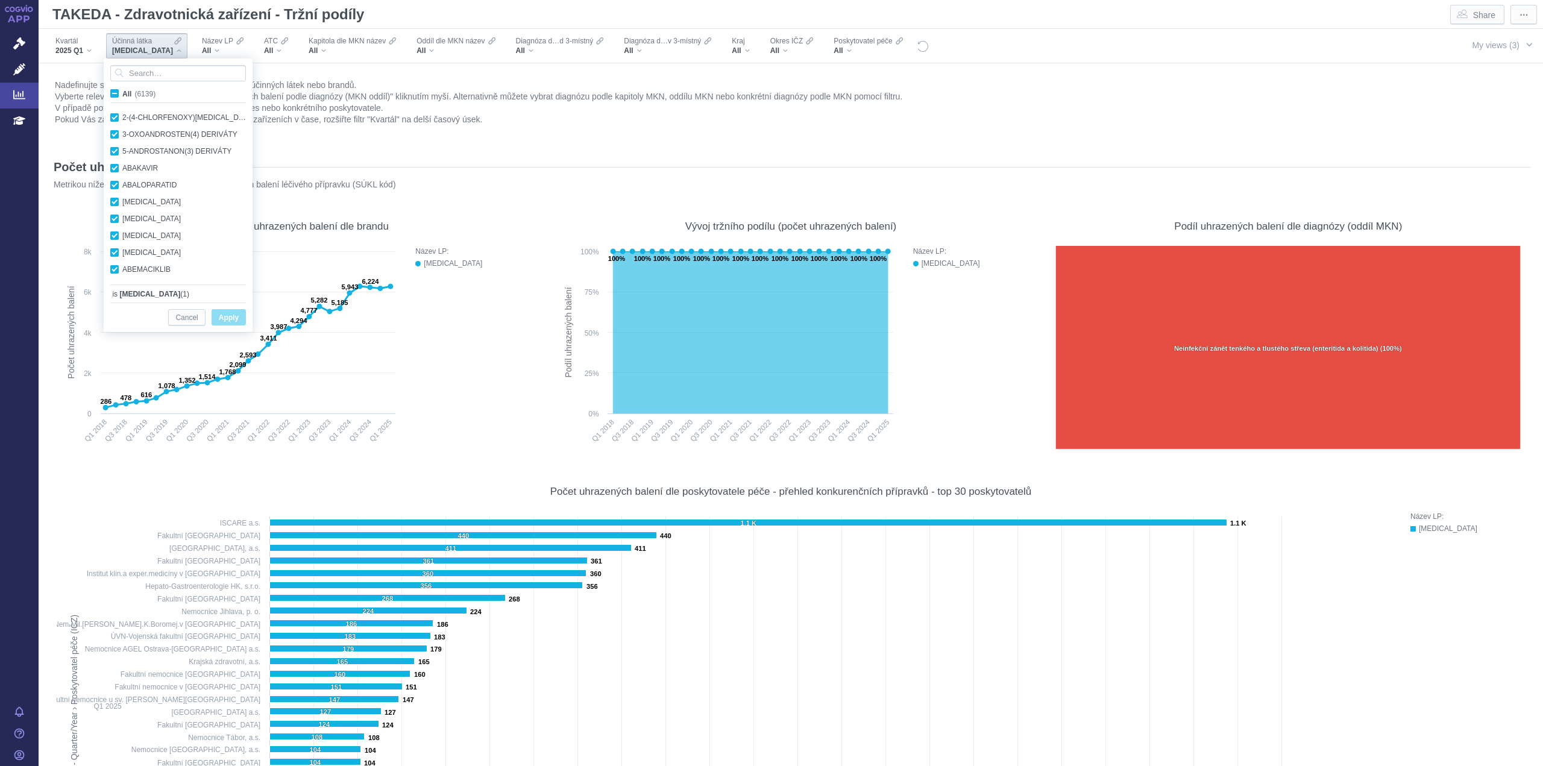
checkbox input "true"
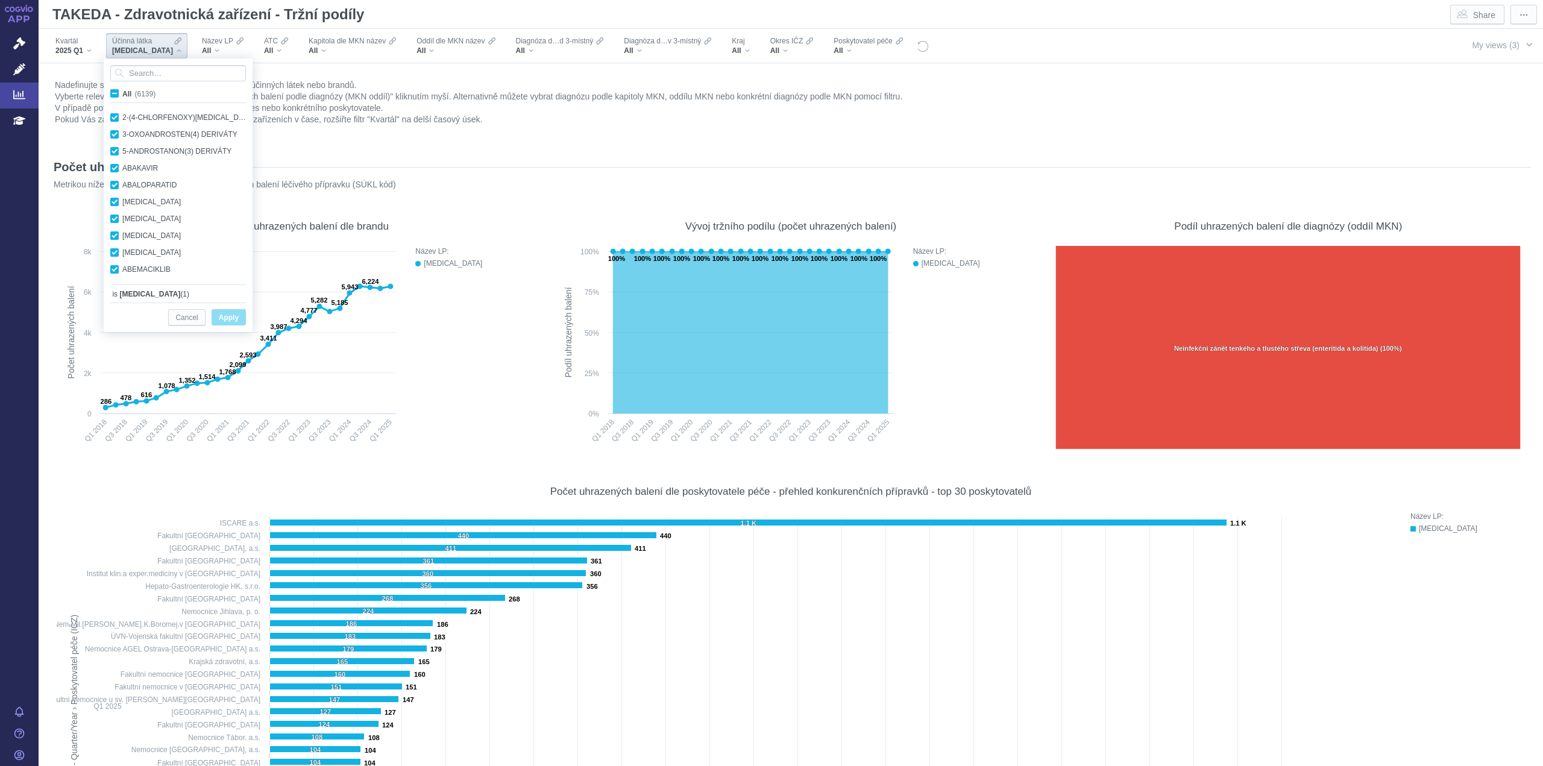
checkbox input "true"
click at [230, 310] on button "Apply" at bounding box center [229, 317] width 34 height 16
